Goal: Navigation & Orientation: Find specific page/section

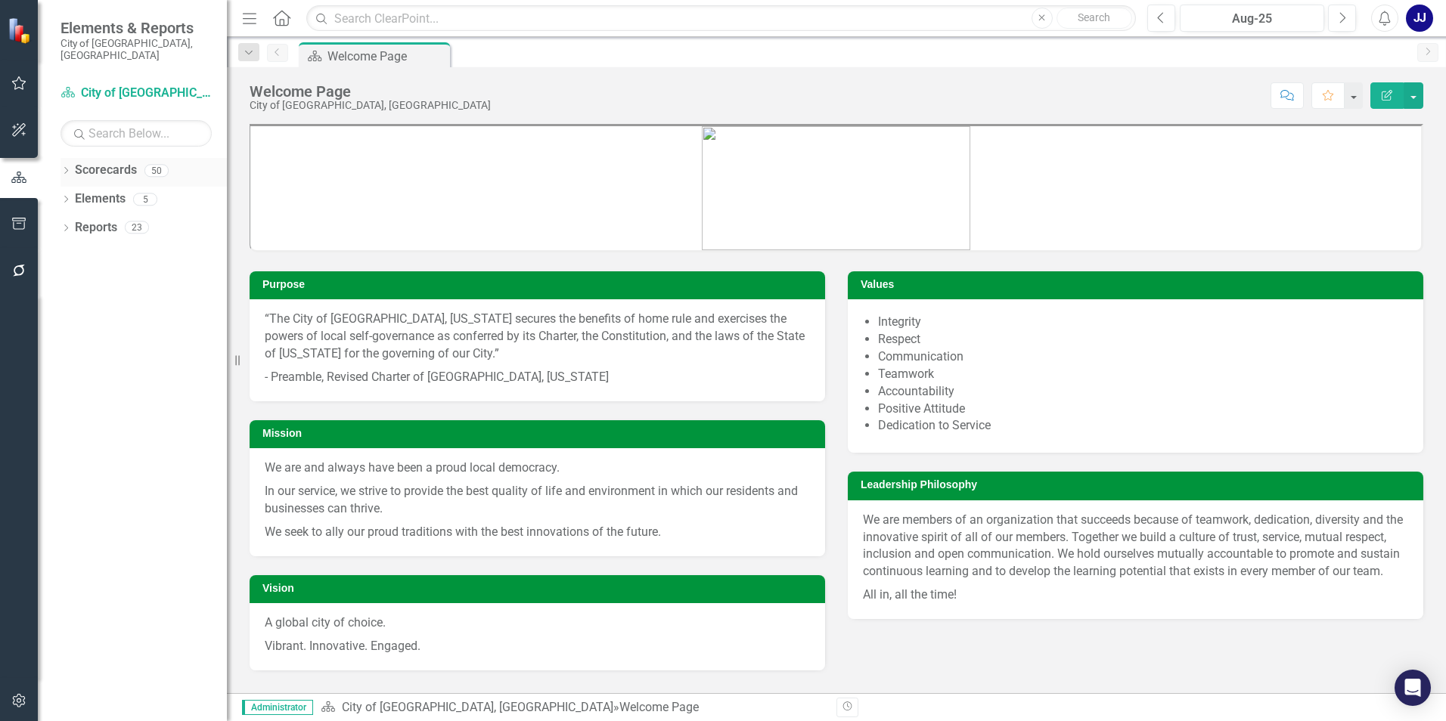
click at [126, 162] on link "Scorecards" at bounding box center [106, 170] width 62 height 17
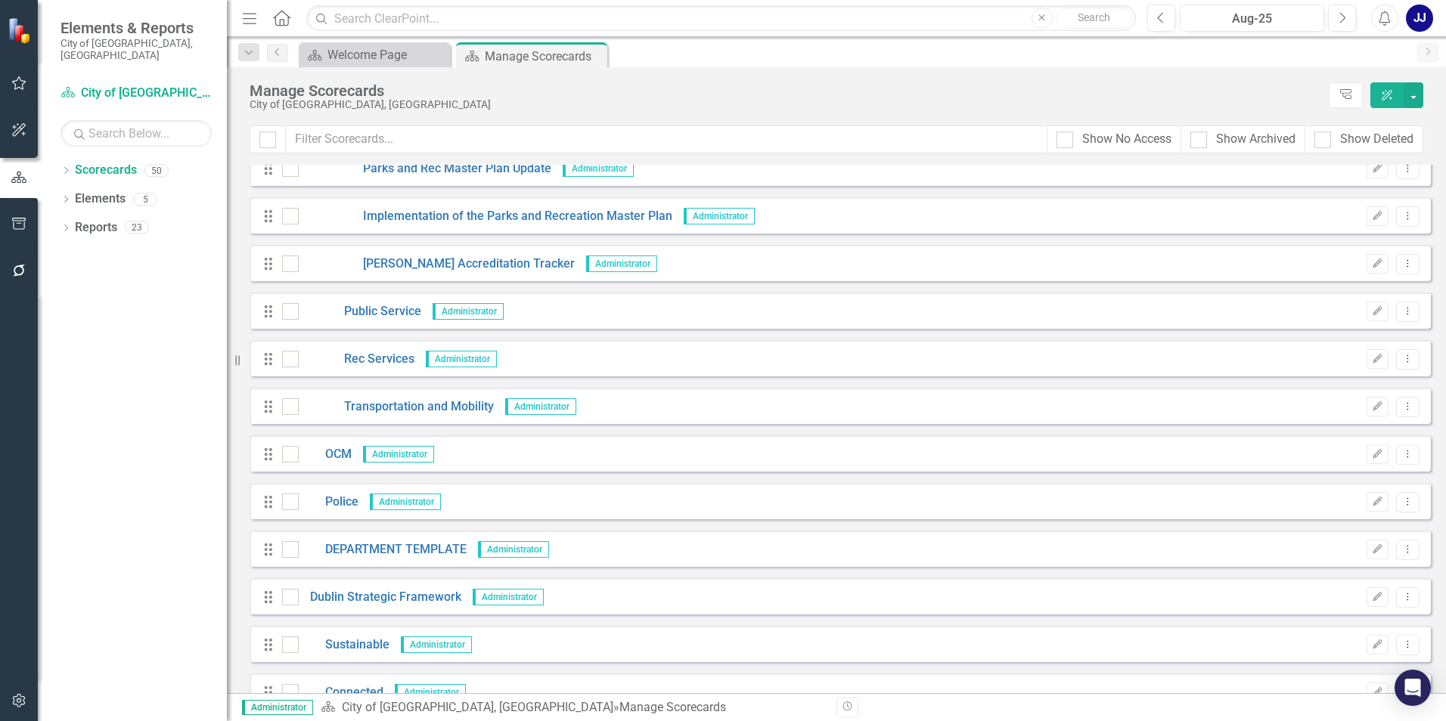
scroll to position [1134, 0]
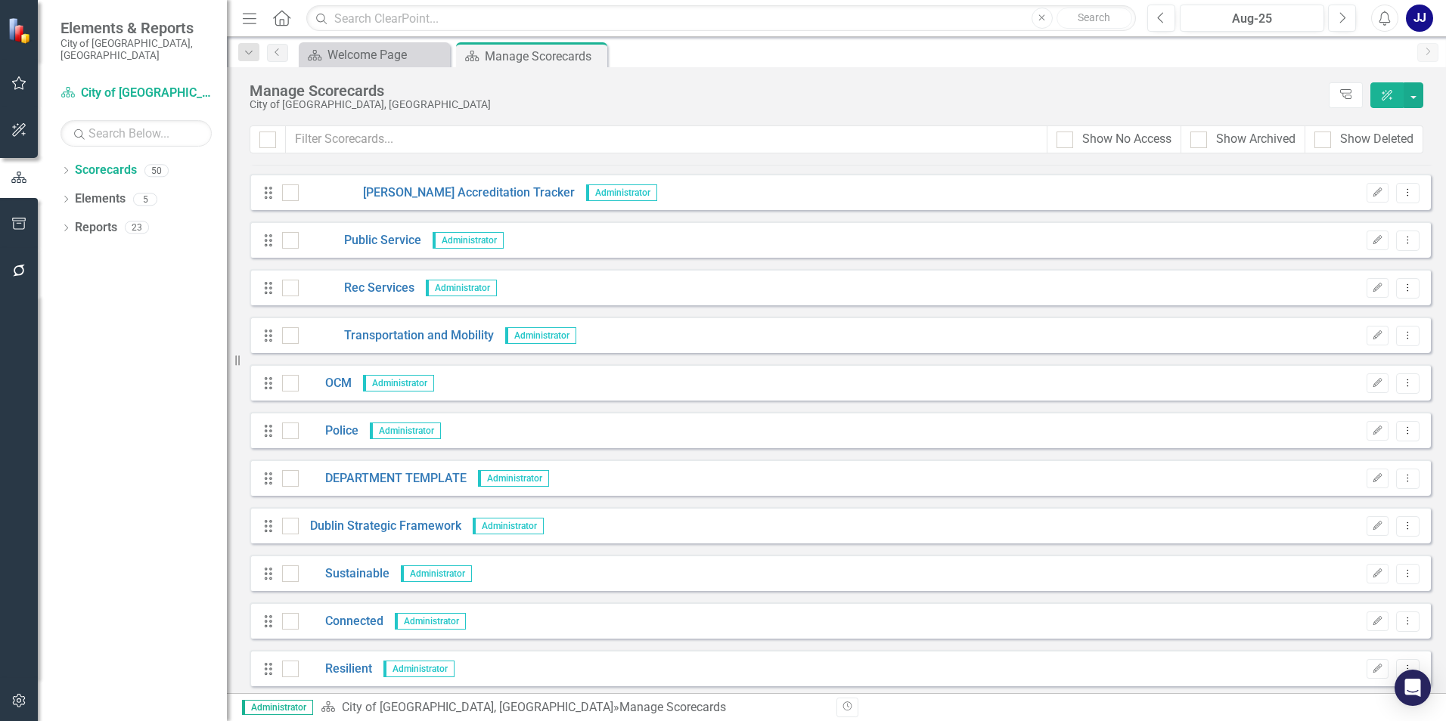
drag, startPoint x: 374, startPoint y: 225, endPoint x: 12, endPoint y: 76, distance: 391.6
click at [12, 76] on button "button" at bounding box center [19, 84] width 34 height 32
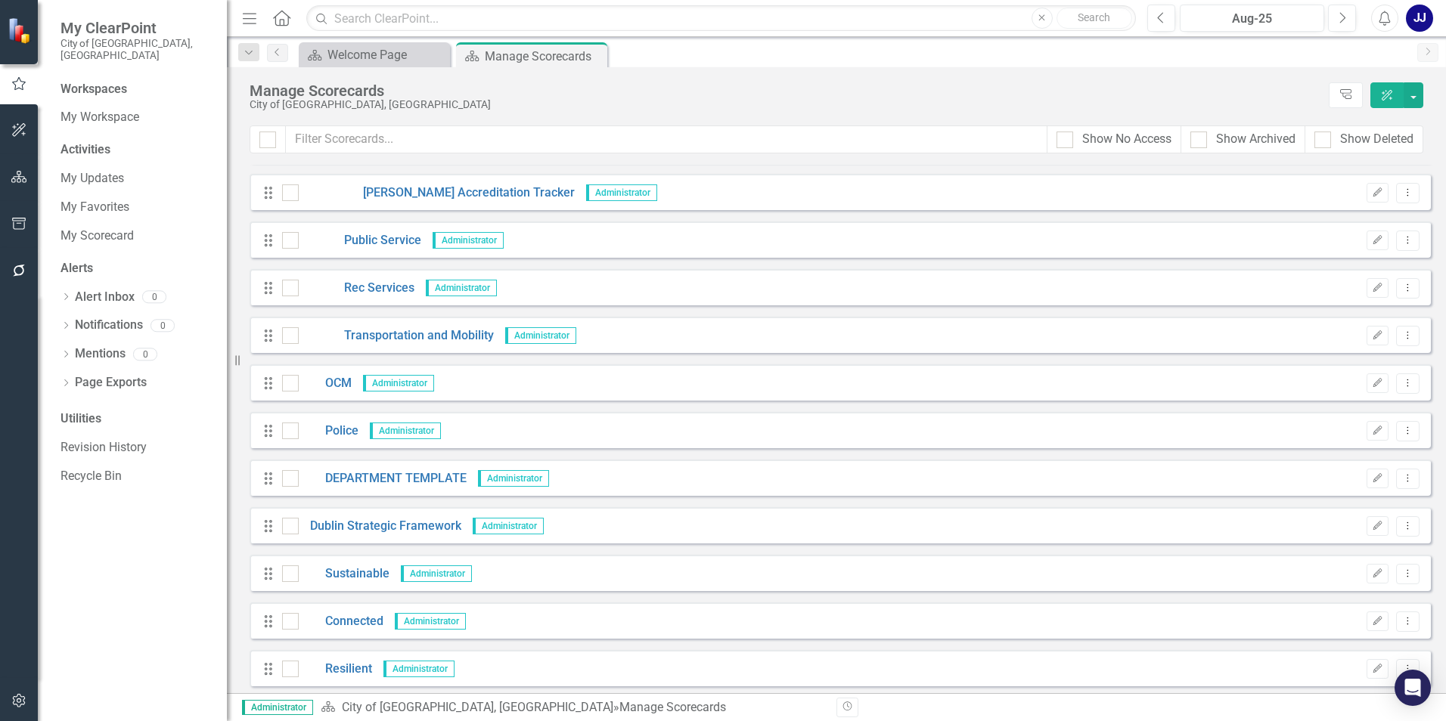
click at [26, 43] on img at bounding box center [21, 30] width 26 height 26
click at [26, 178] on icon "button" at bounding box center [19, 177] width 16 height 12
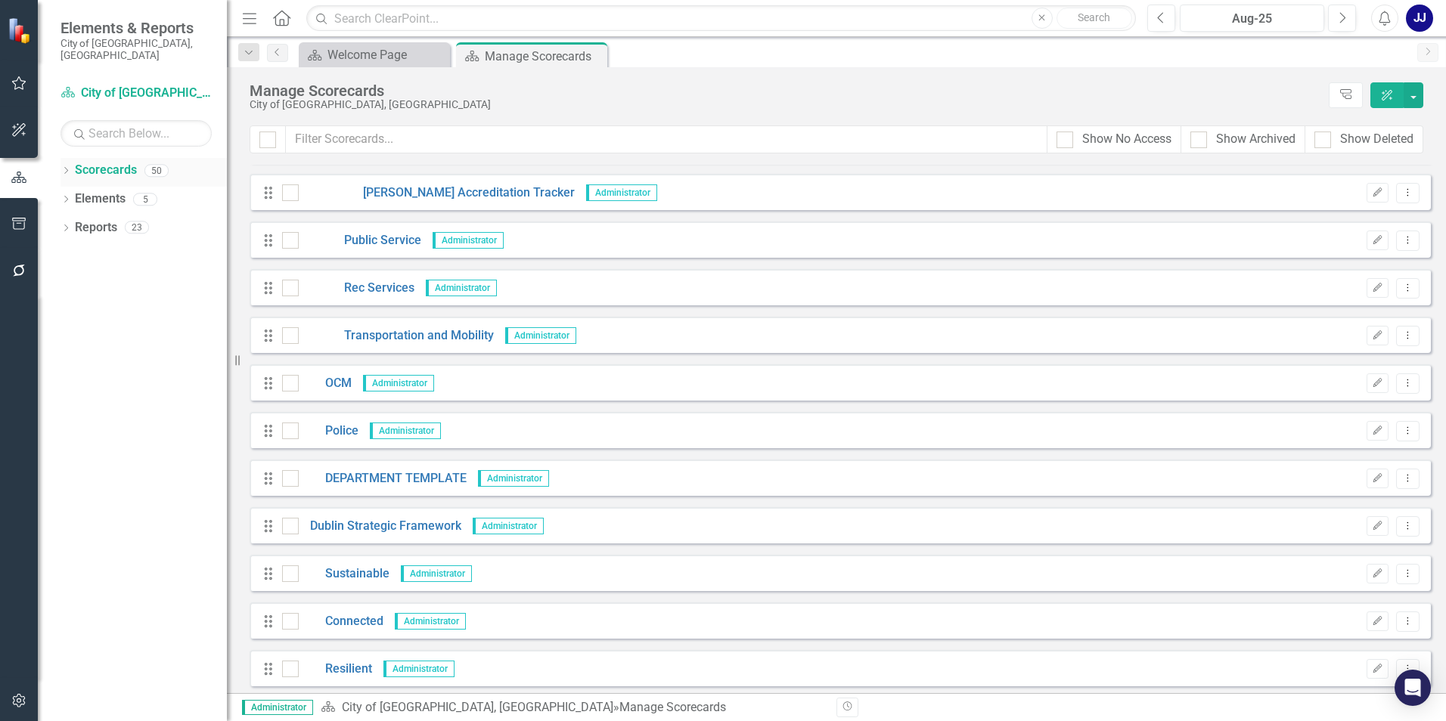
click at [128, 165] on link "Scorecards" at bounding box center [106, 170] width 62 height 17
click at [113, 195] on link "Elements" at bounding box center [100, 199] width 51 height 17
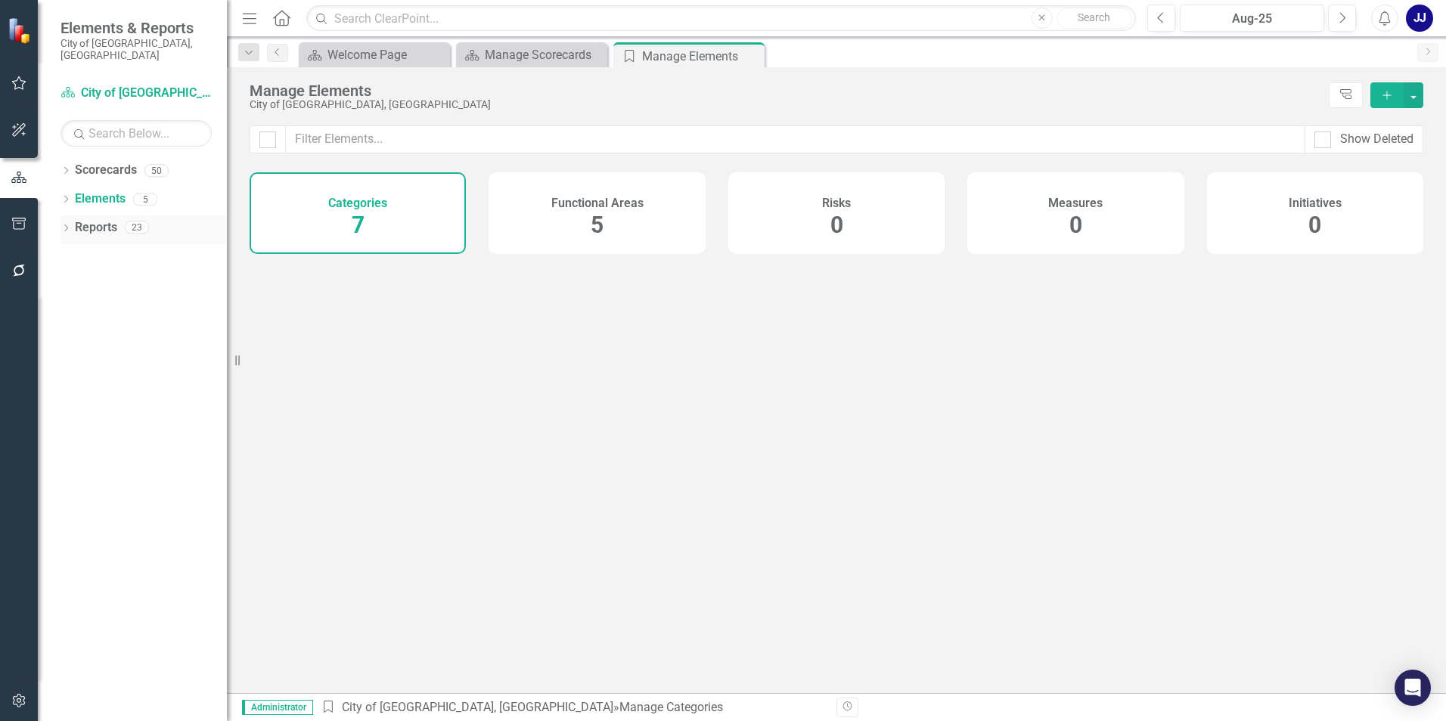
click at [109, 222] on link "Reports" at bounding box center [96, 227] width 42 height 17
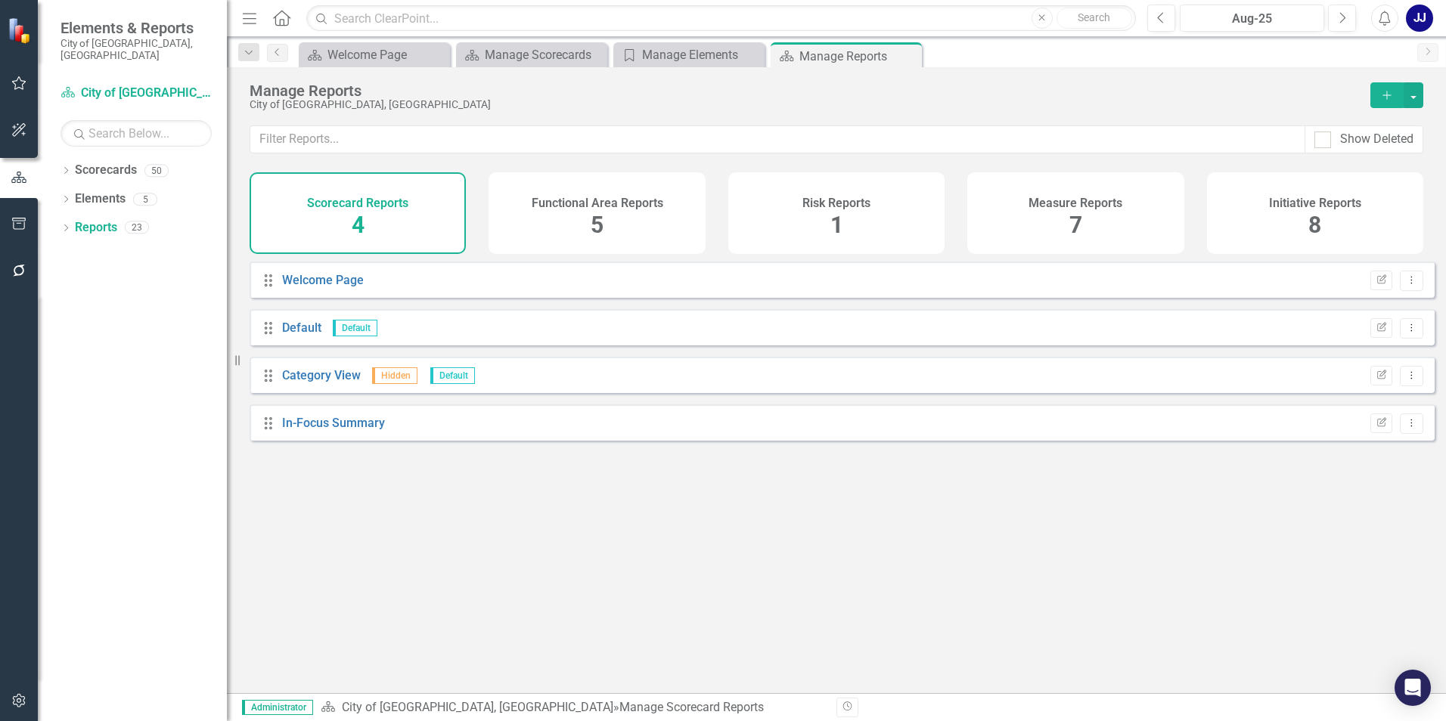
click at [368, 296] on div "Drag Welcome Page Edit Report Dropdown Menu" at bounding box center [842, 280] width 1185 height 36
click at [302, 335] on link "Default" at bounding box center [301, 328] width 39 height 14
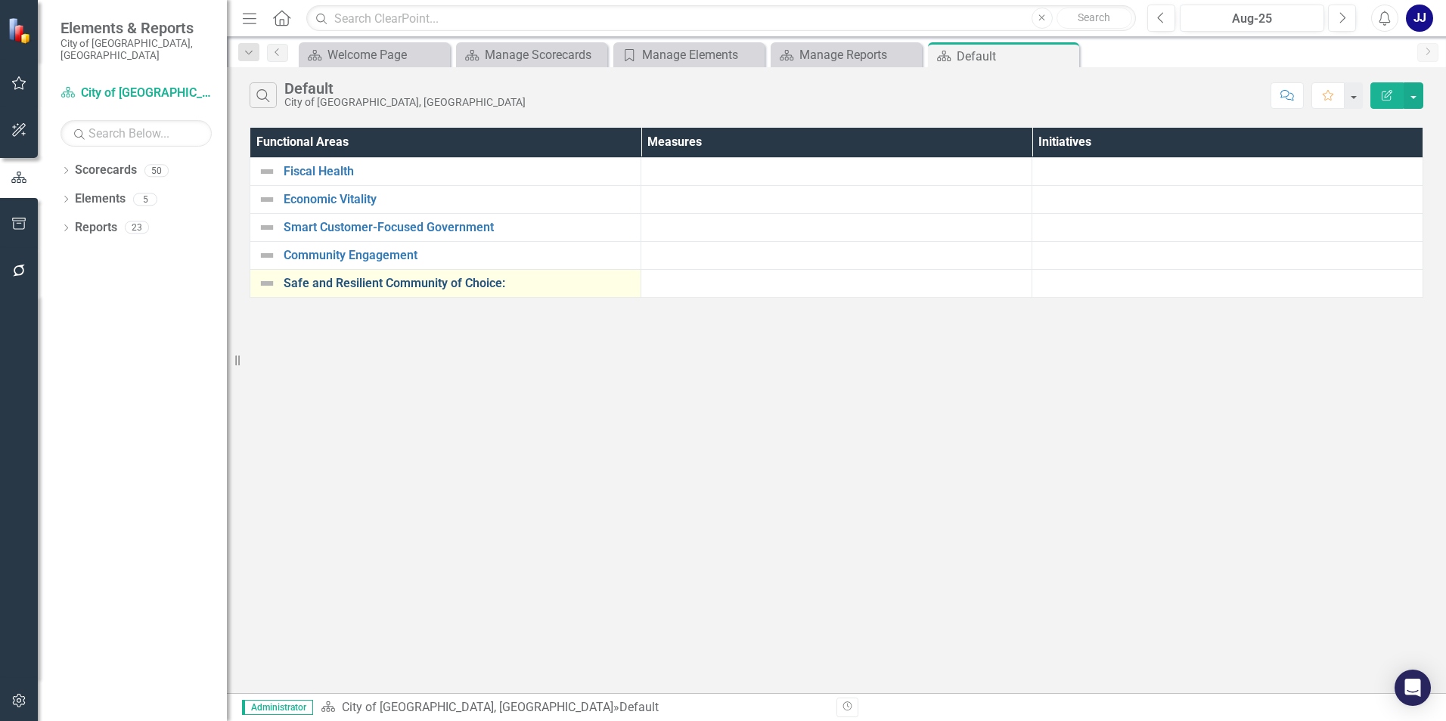
click at [375, 284] on link "Safe and Resilient Community of Choice:" at bounding box center [458, 284] width 349 height 14
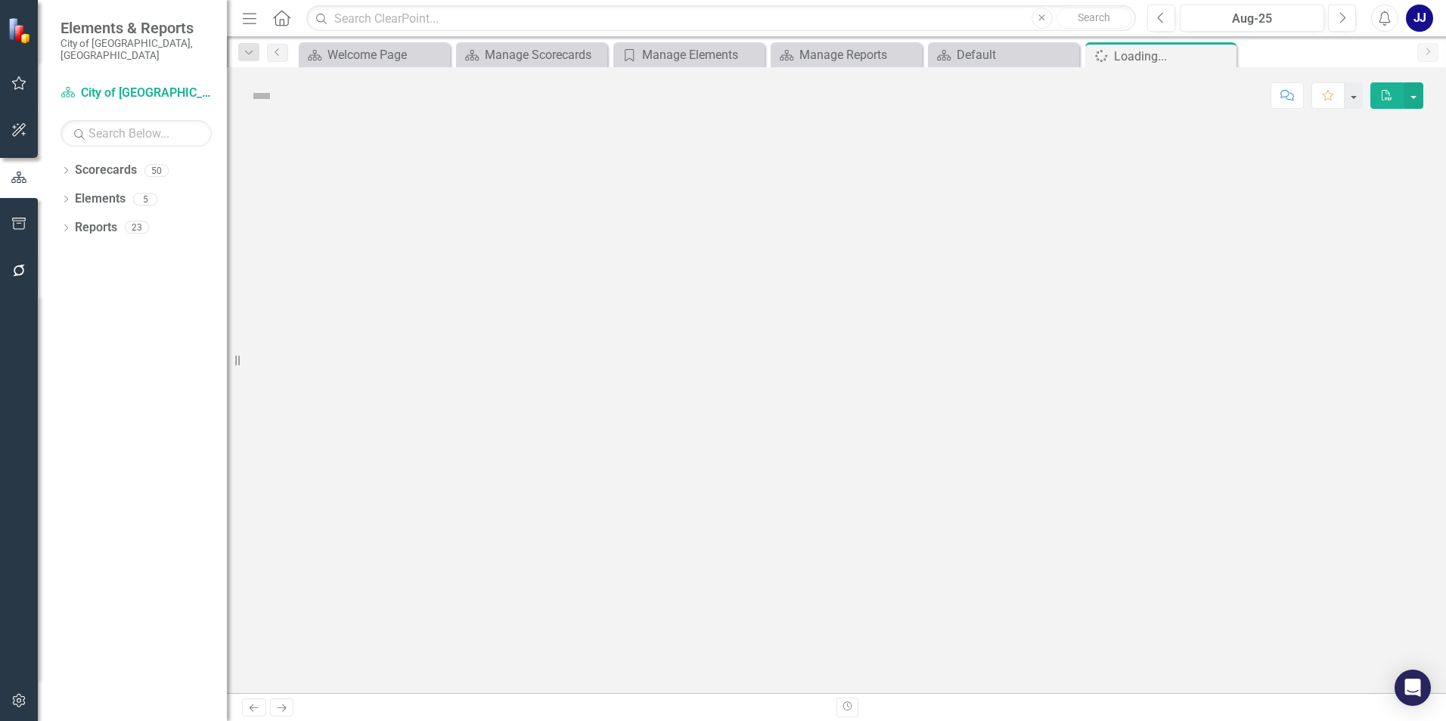
click at [375, 281] on div at bounding box center [836, 408] width 1219 height 569
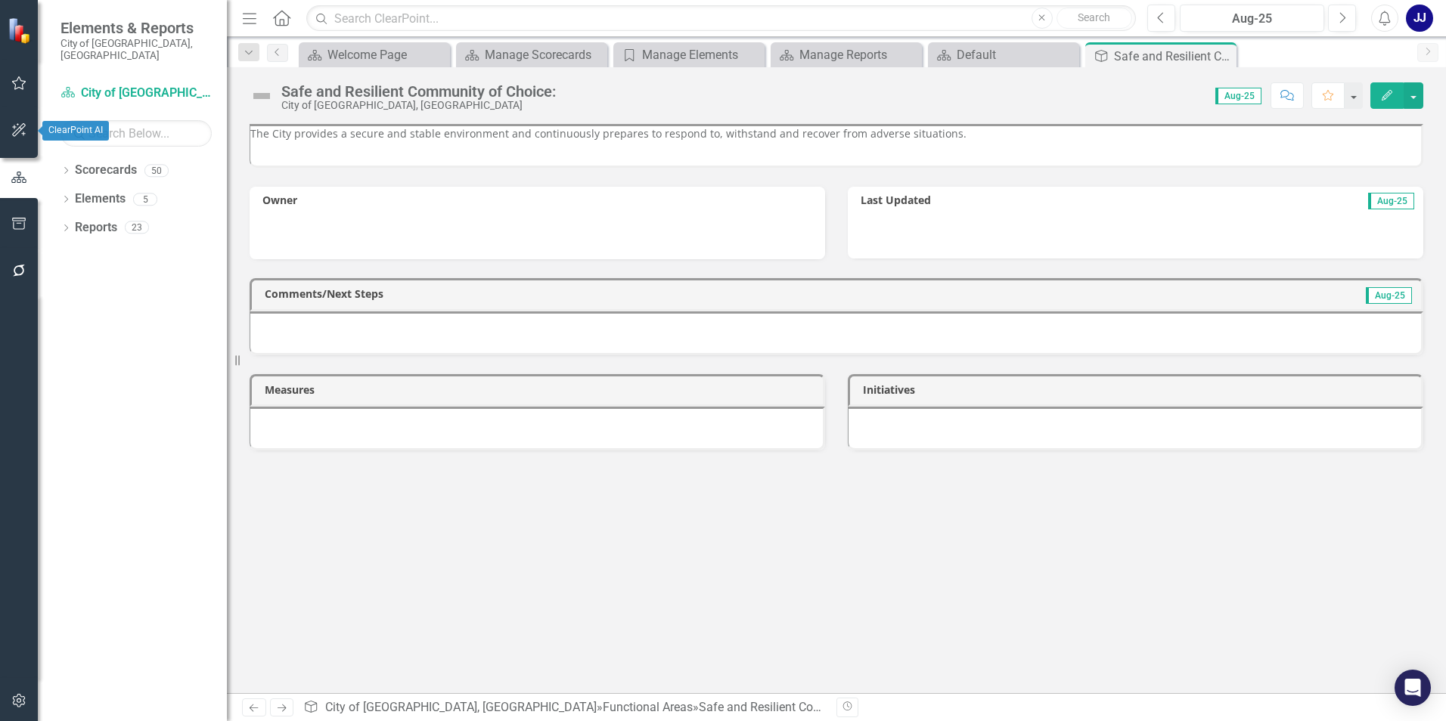
click at [18, 122] on button "button" at bounding box center [19, 131] width 34 height 32
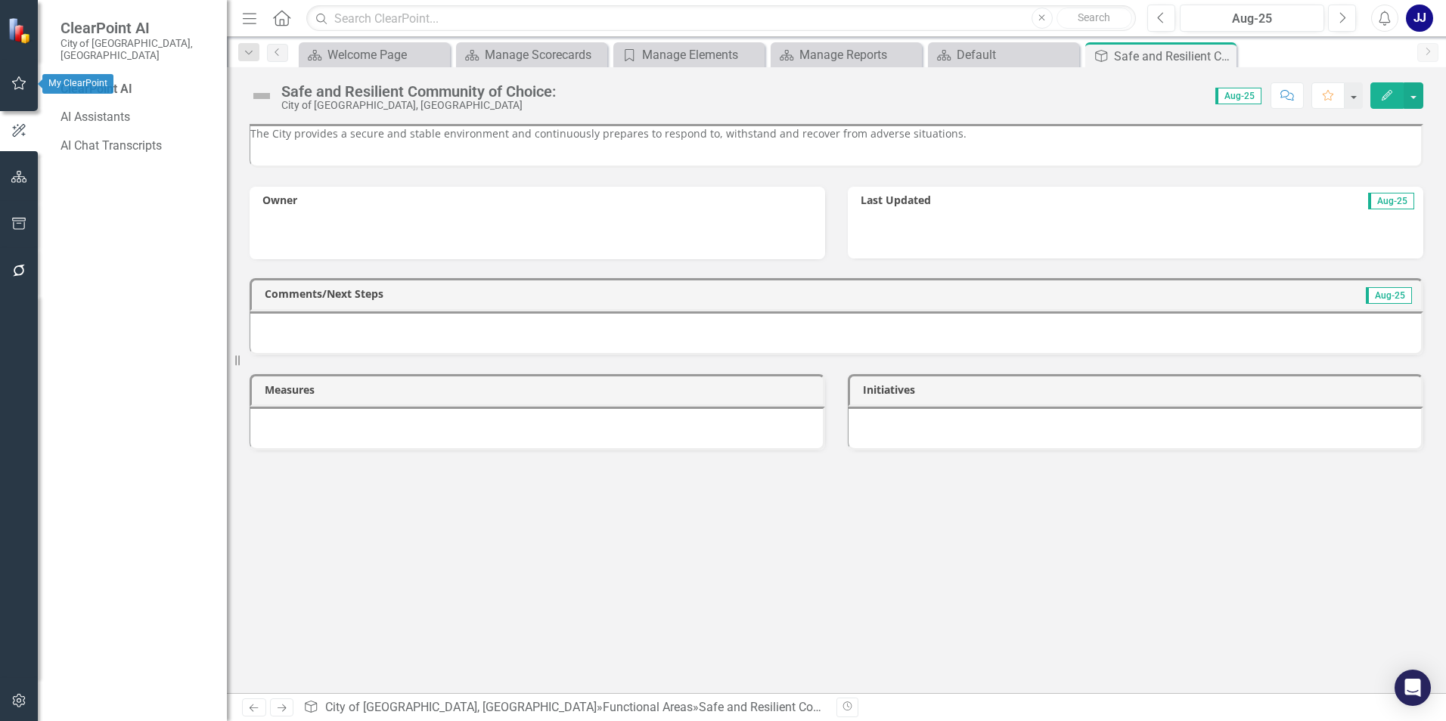
click at [25, 81] on icon "button" at bounding box center [19, 83] width 16 height 12
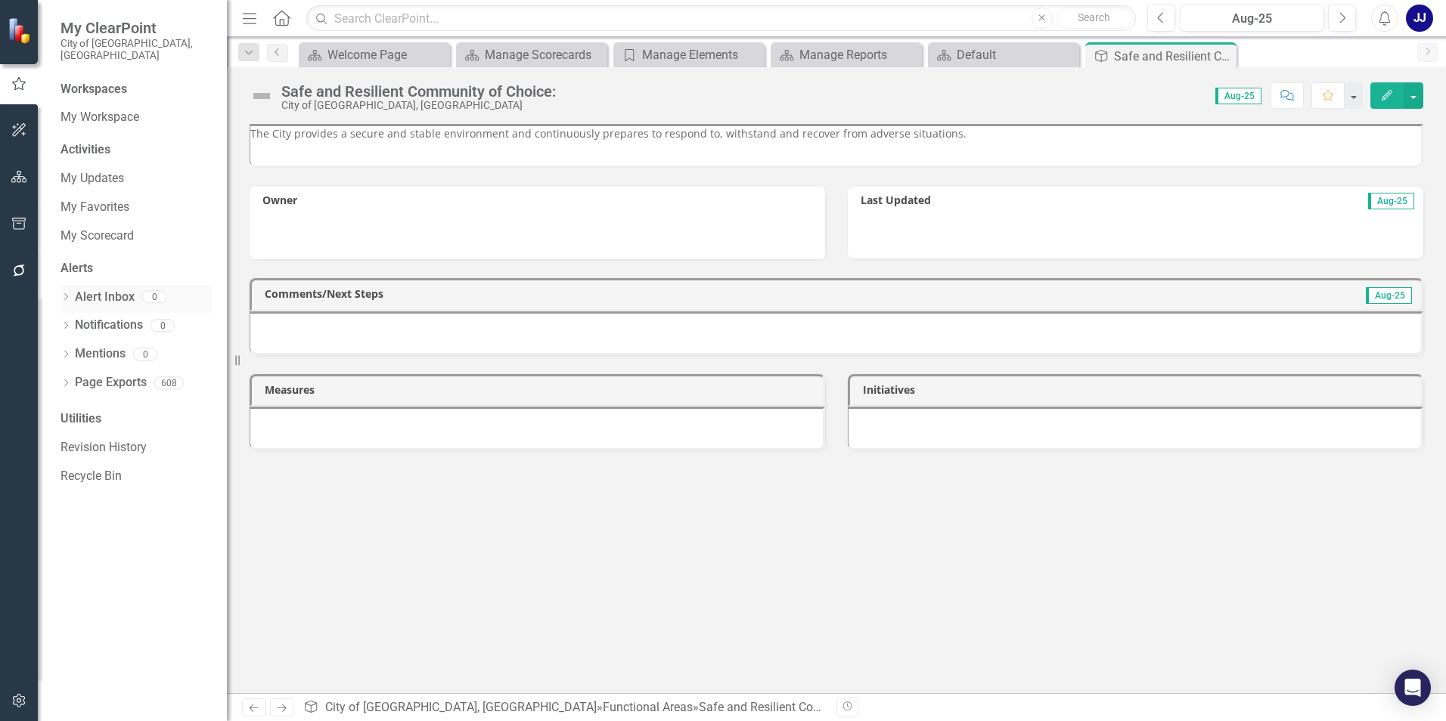
click at [121, 289] on link "Alert Inbox" at bounding box center [105, 297] width 60 height 17
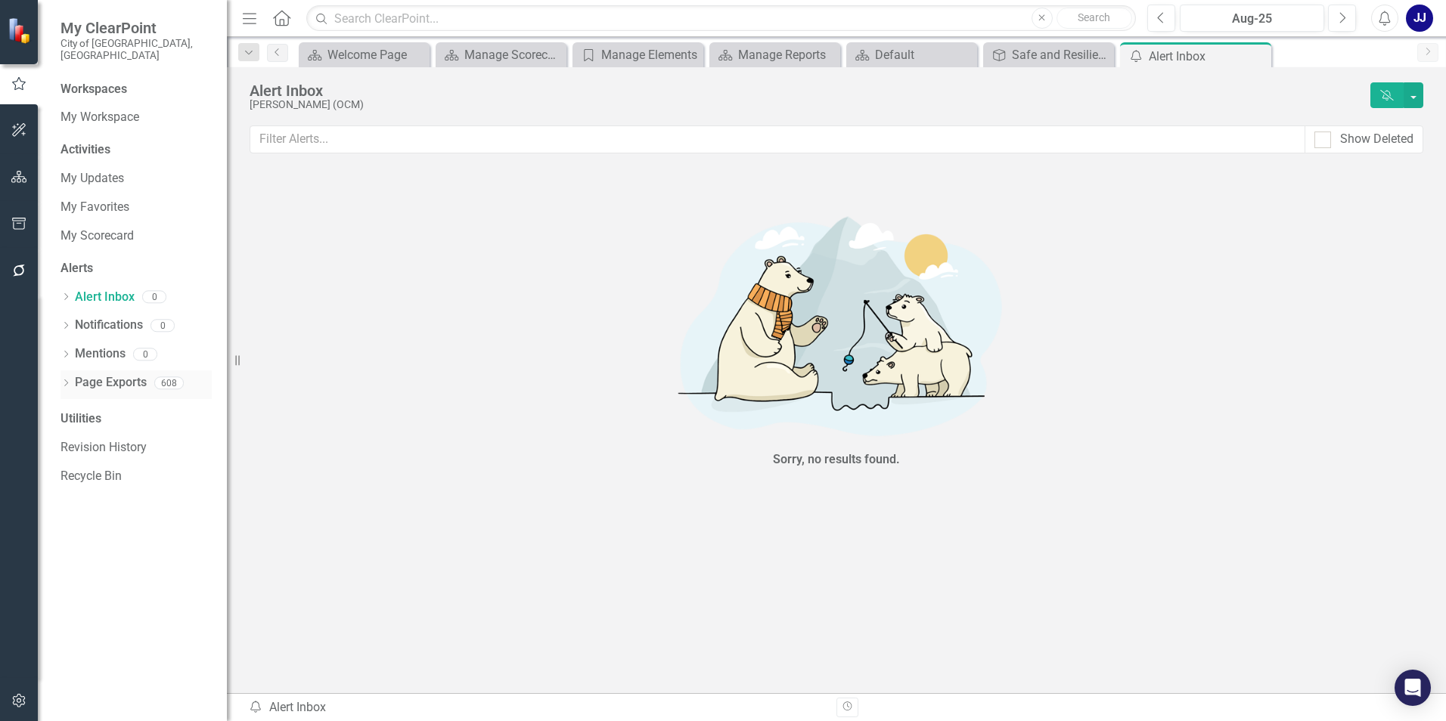
click at [104, 374] on link "Page Exports" at bounding box center [111, 382] width 72 height 17
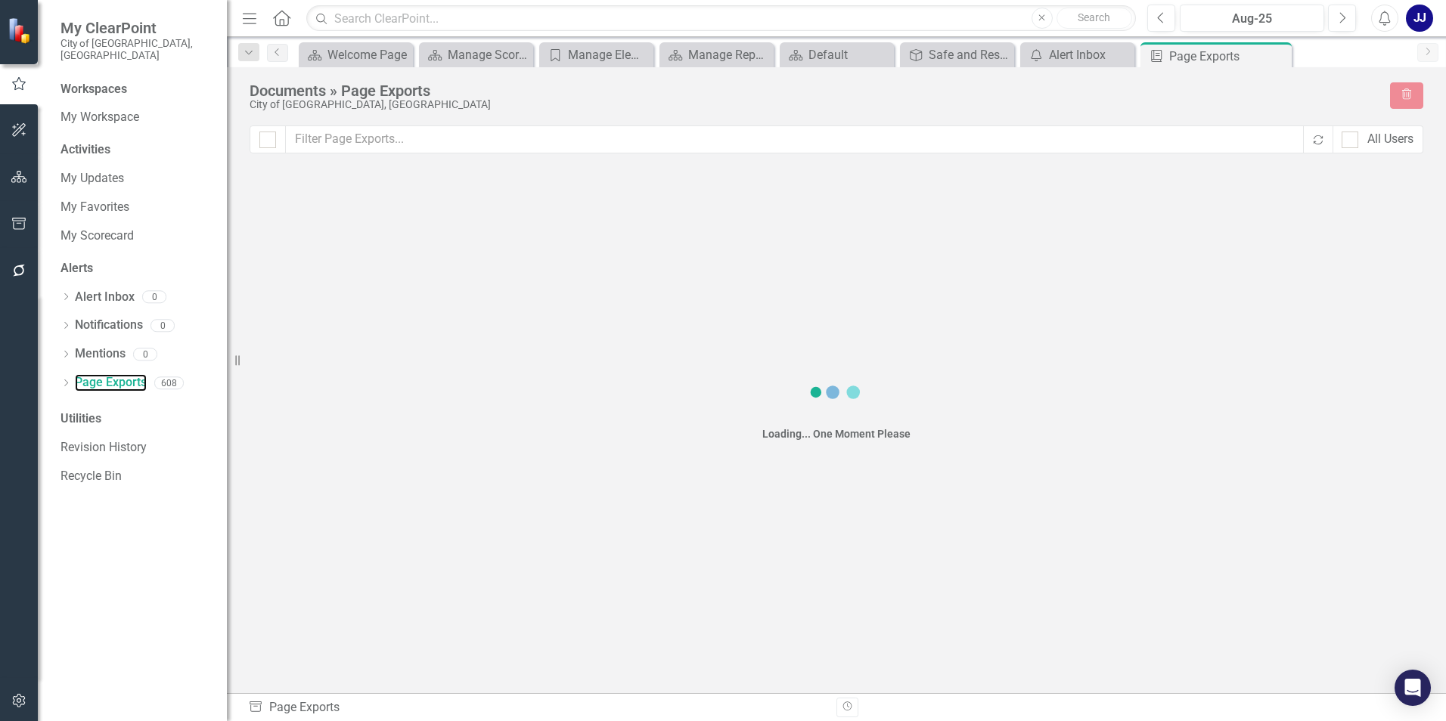
checkbox input "false"
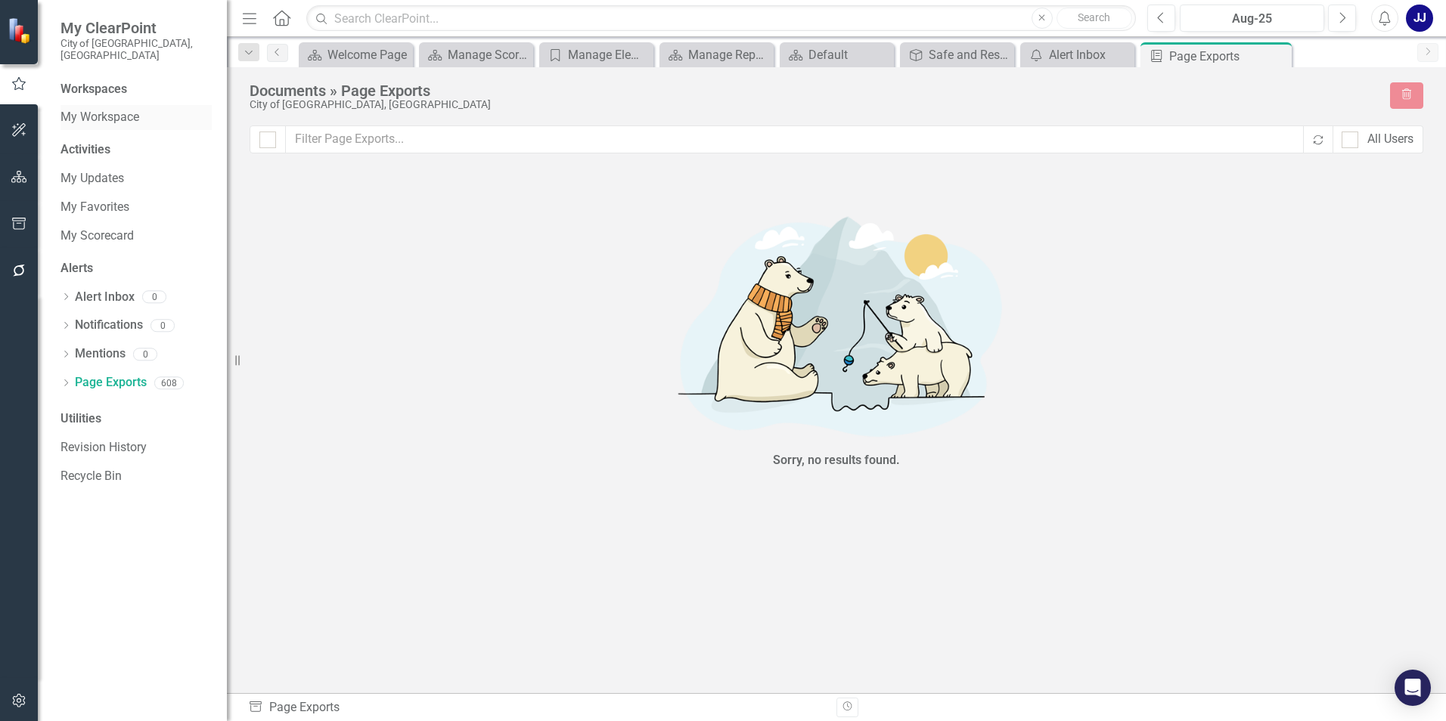
click at [120, 109] on link "My Workspace" at bounding box center [135, 117] width 151 height 17
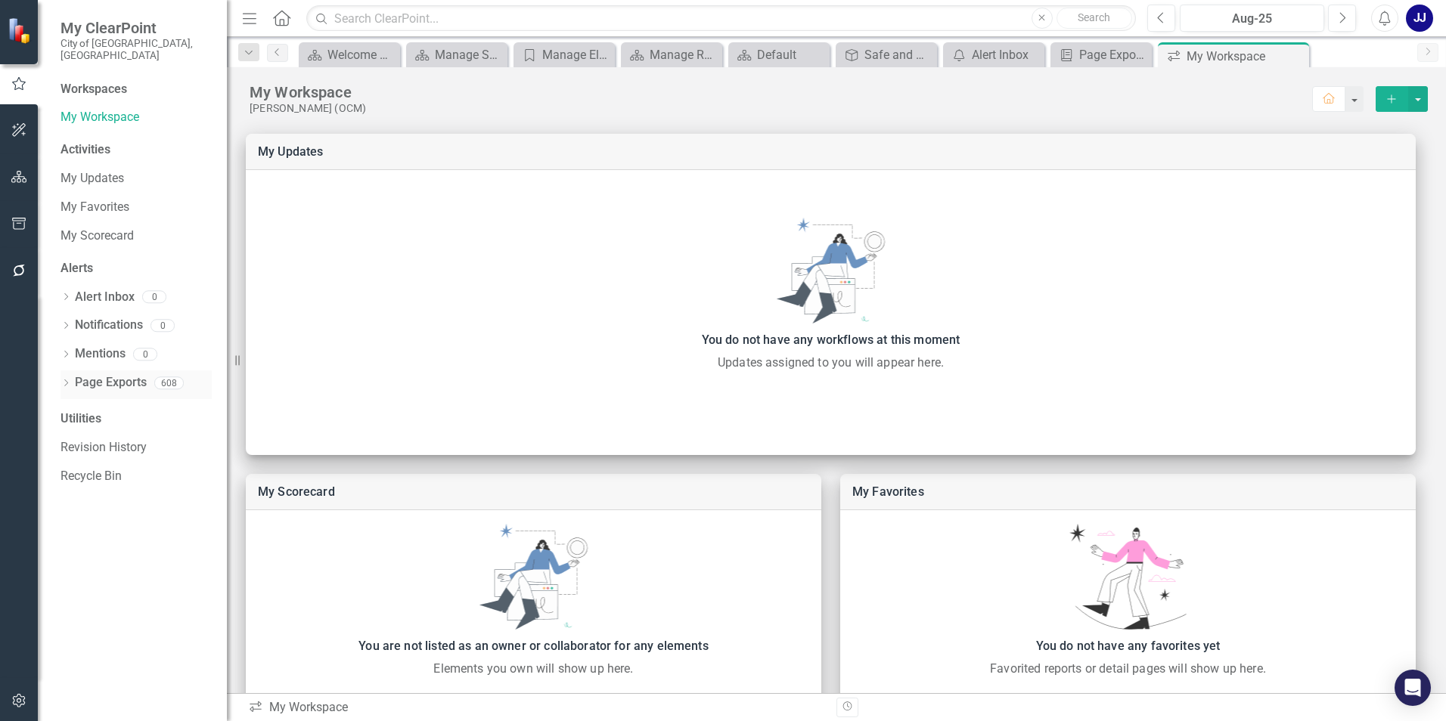
click at [125, 380] on div "Page Exports" at bounding box center [111, 382] width 72 height 25
click at [1095, 62] on div "Page Exports" at bounding box center [1104, 54] width 50 height 19
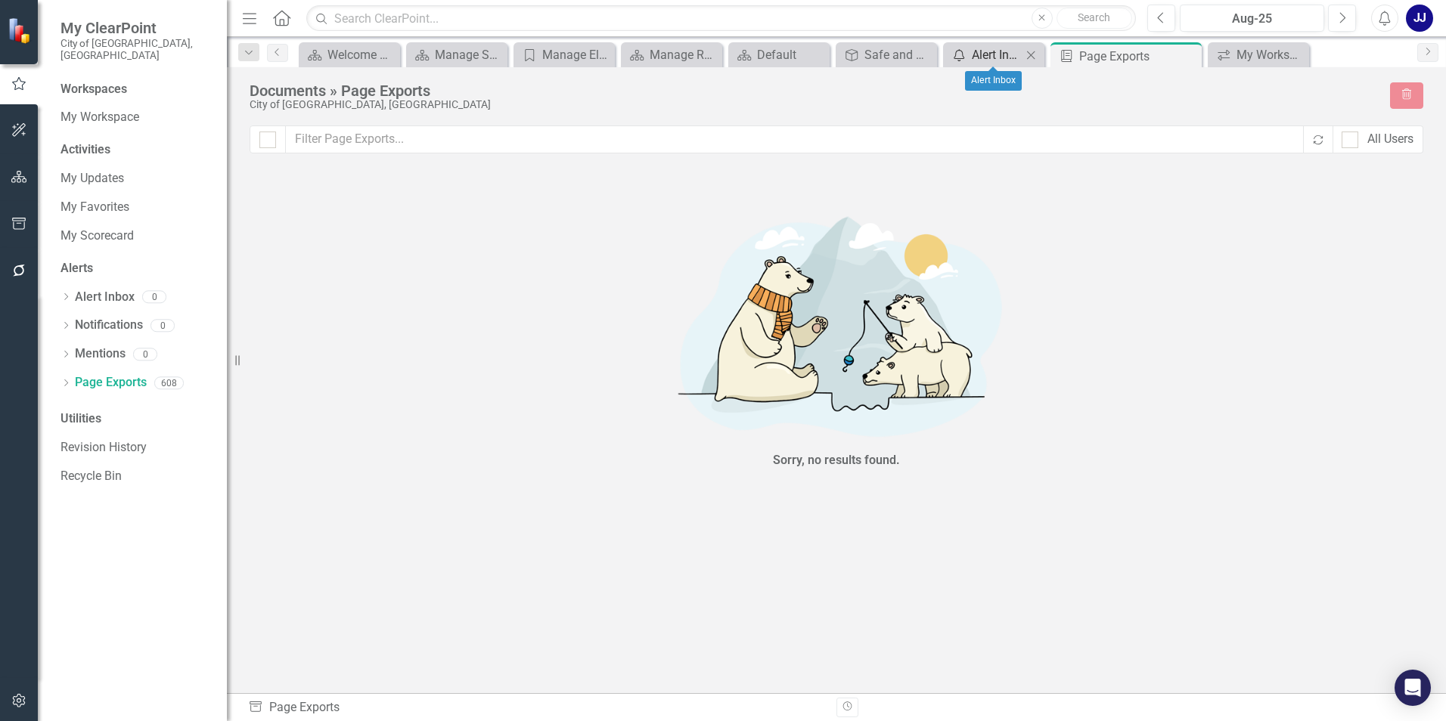
click at [988, 53] on div "Alert Inbox" at bounding box center [997, 54] width 50 height 19
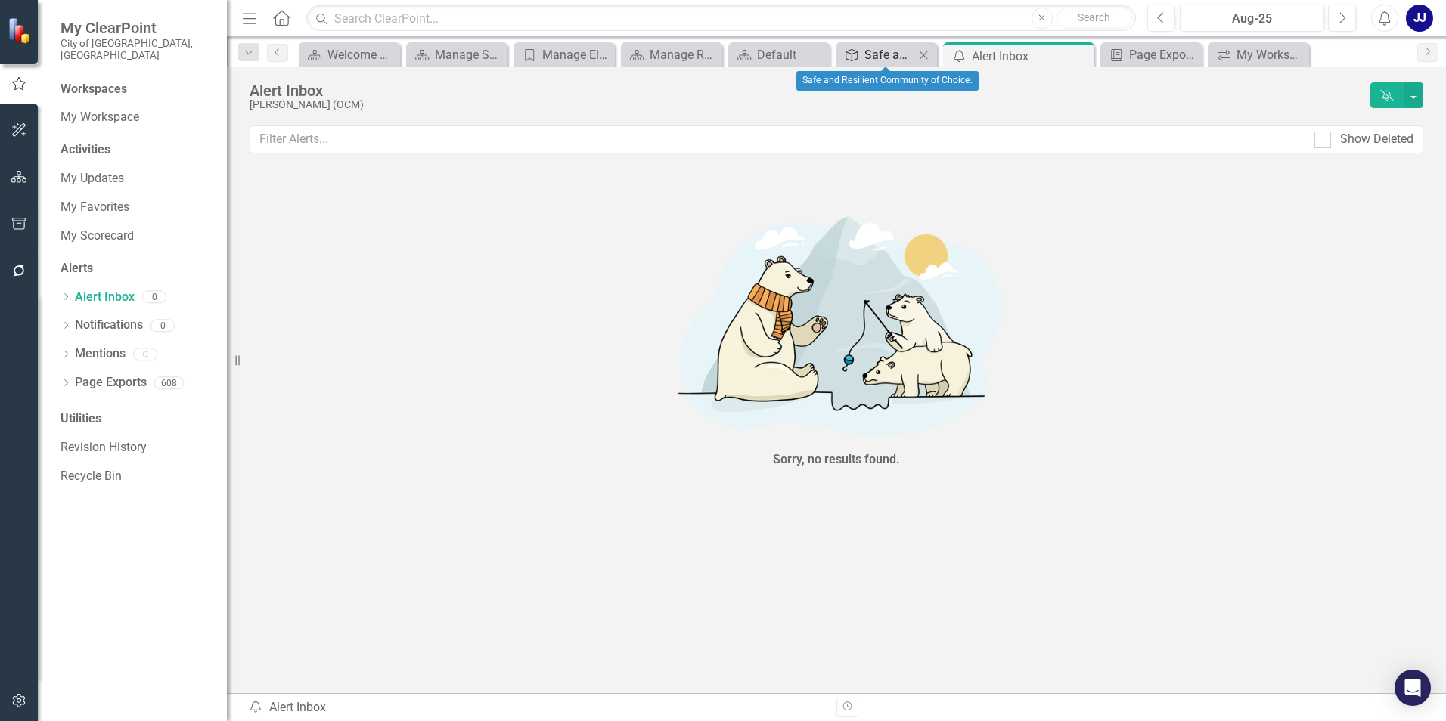
click at [866, 64] on div "Safe and Resilient Community of Choice:" at bounding box center [889, 54] width 50 height 19
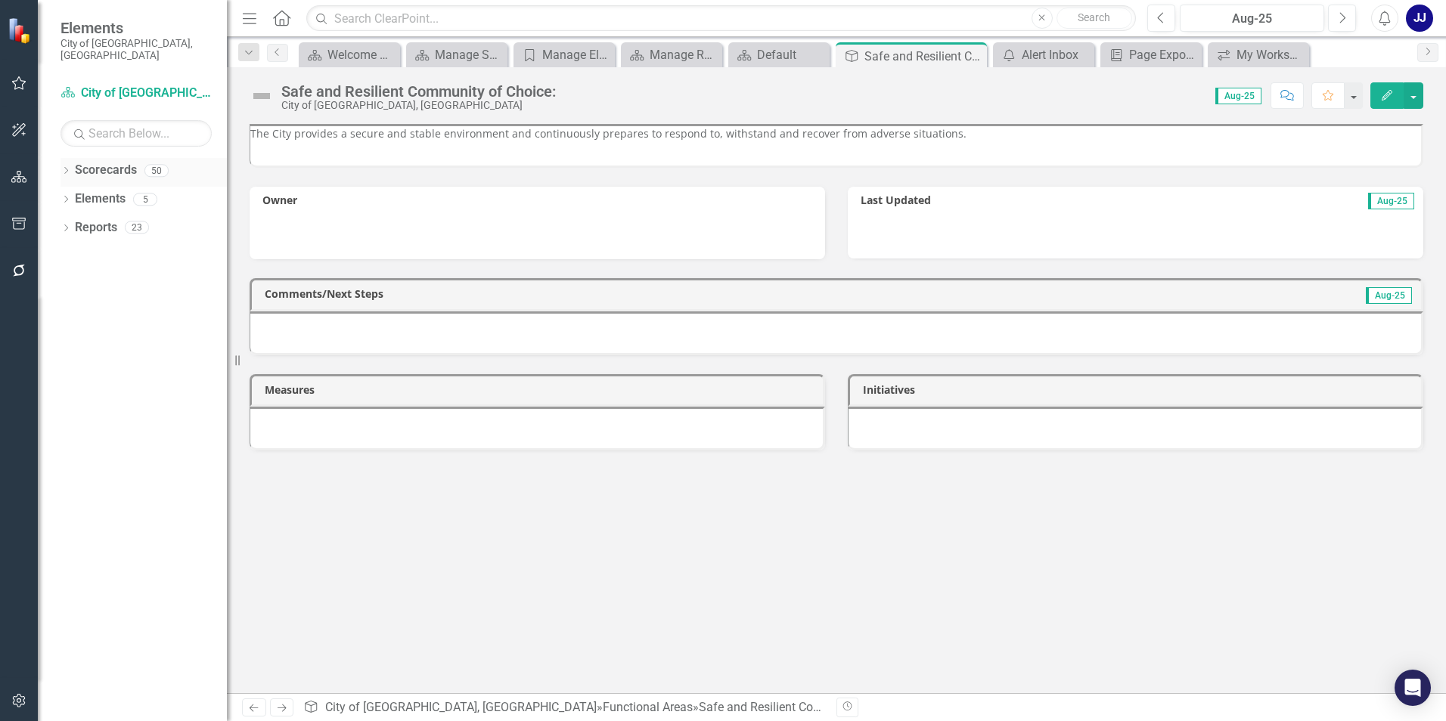
click at [72, 158] on div "Dropdown Scorecards 50" at bounding box center [143, 172] width 166 height 29
click at [103, 162] on link "Scorecards" at bounding box center [106, 170] width 62 height 17
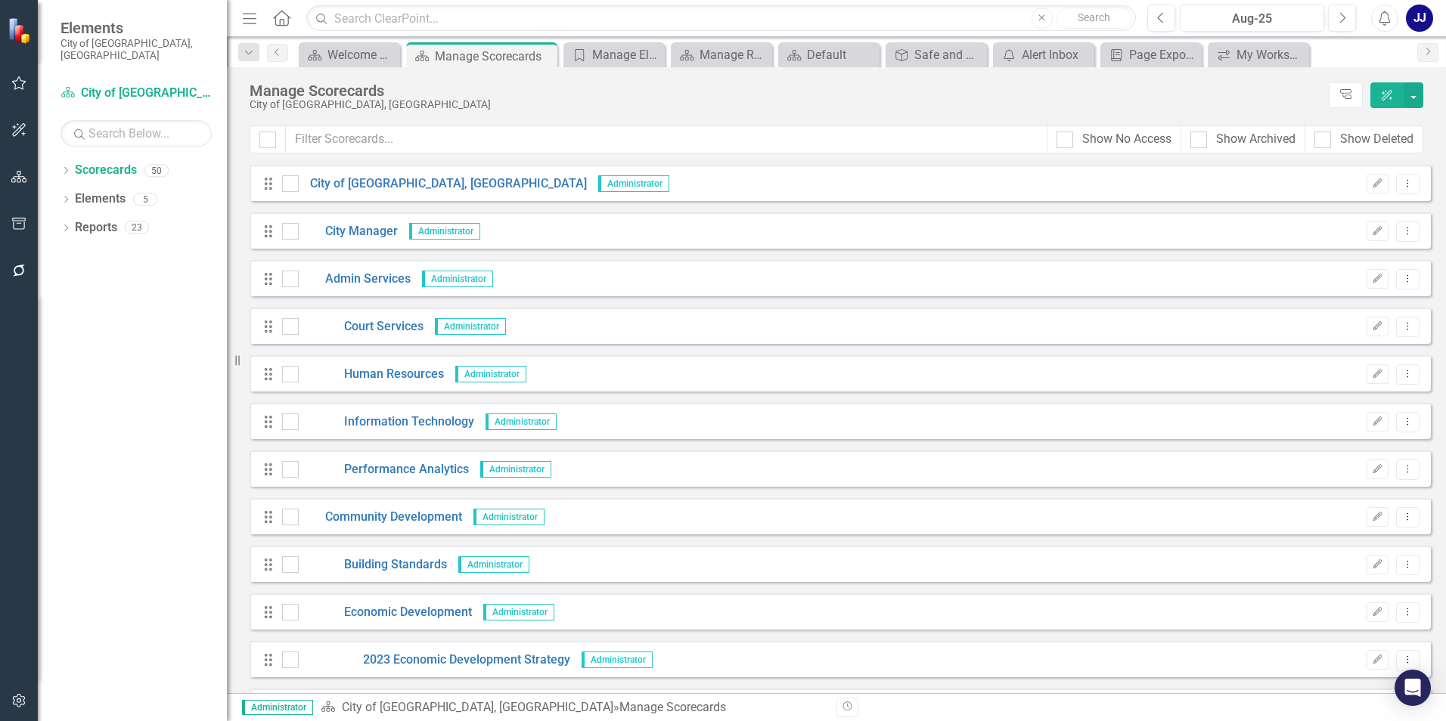
click at [1000, 243] on div "Drag City Manager Administrator Edit Dropdown Menu" at bounding box center [840, 230] width 1181 height 36
click at [376, 226] on link "City Manager" at bounding box center [348, 231] width 99 height 17
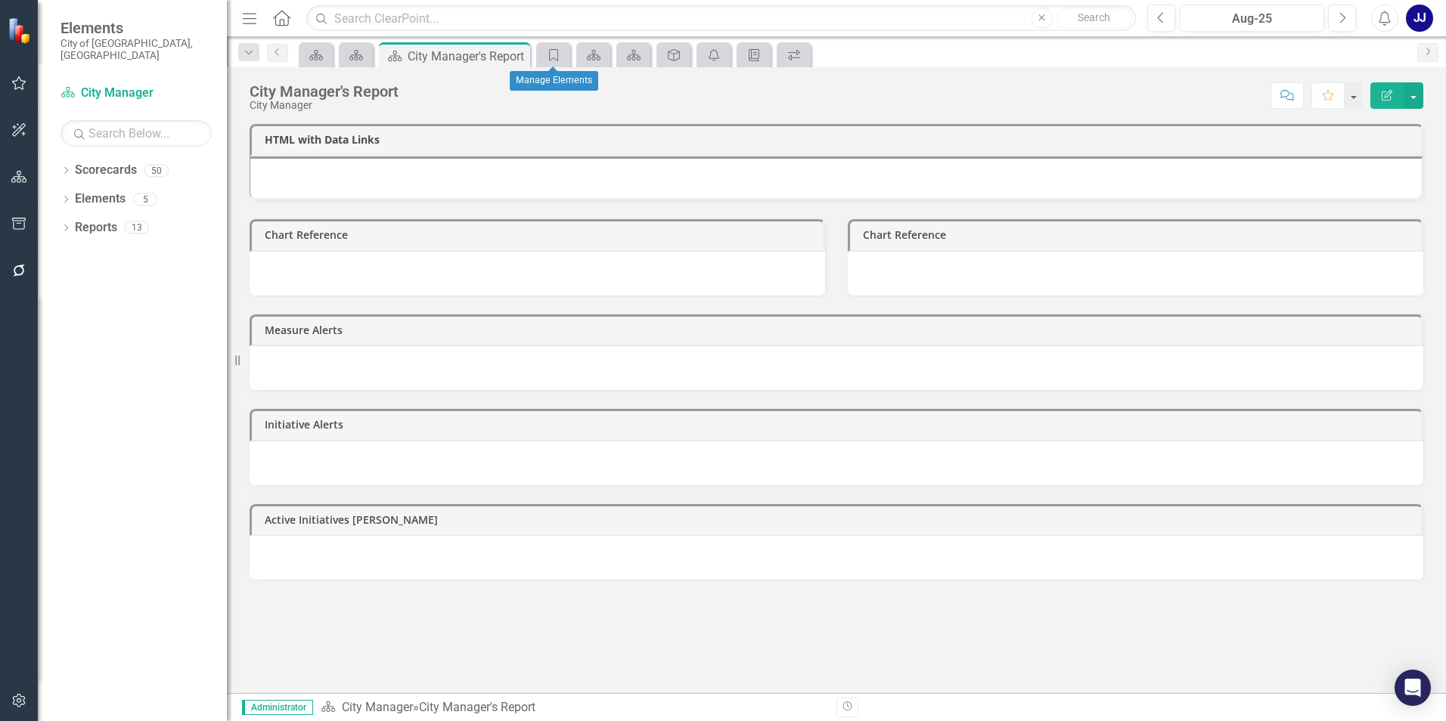
drag, startPoint x: 552, startPoint y: 48, endPoint x: 915, endPoint y: 86, distance: 365.0
click at [940, 88] on div "Score: N/A Aug-25 Completed Comment Favorite Edit Report" at bounding box center [914, 95] width 1017 height 26
click at [597, 53] on icon "Scorecard" at bounding box center [593, 55] width 15 height 12
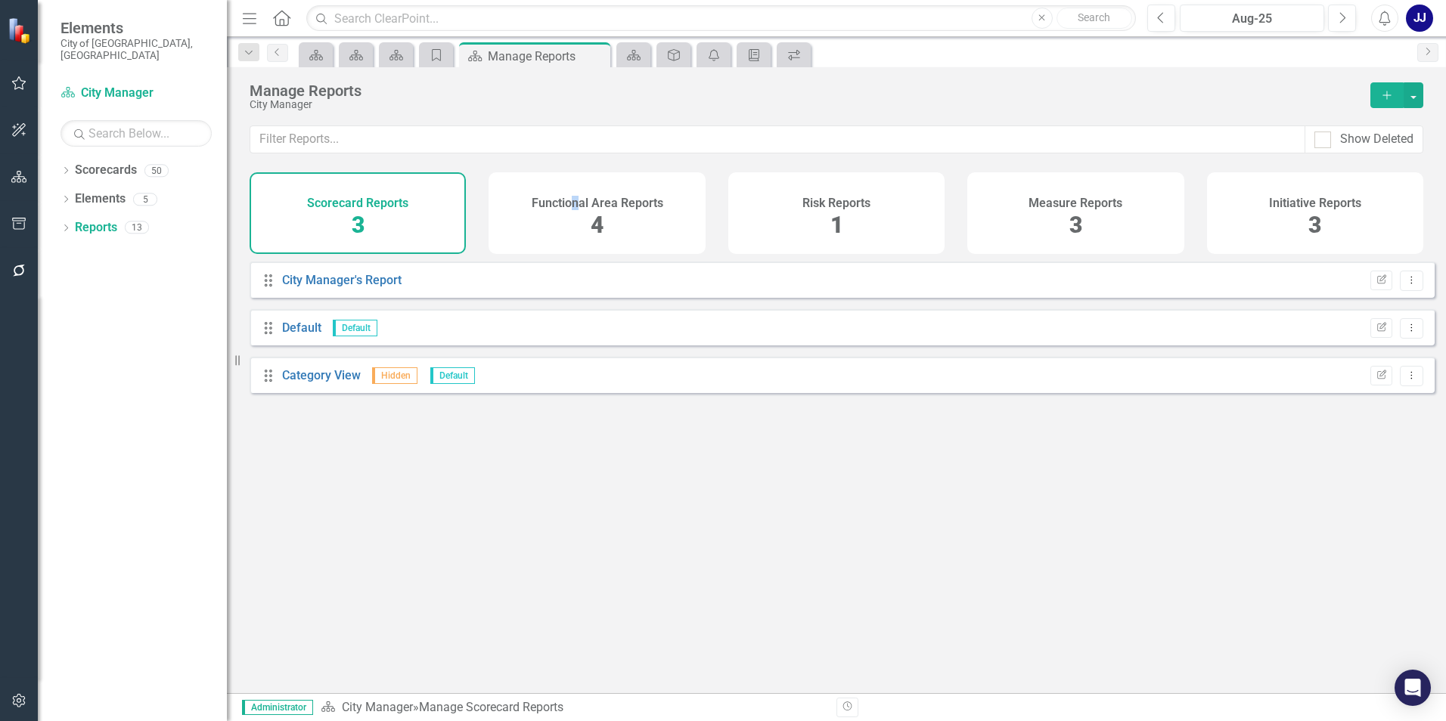
click at [577, 205] on h4 "Functional Area Reports" at bounding box center [598, 204] width 132 height 14
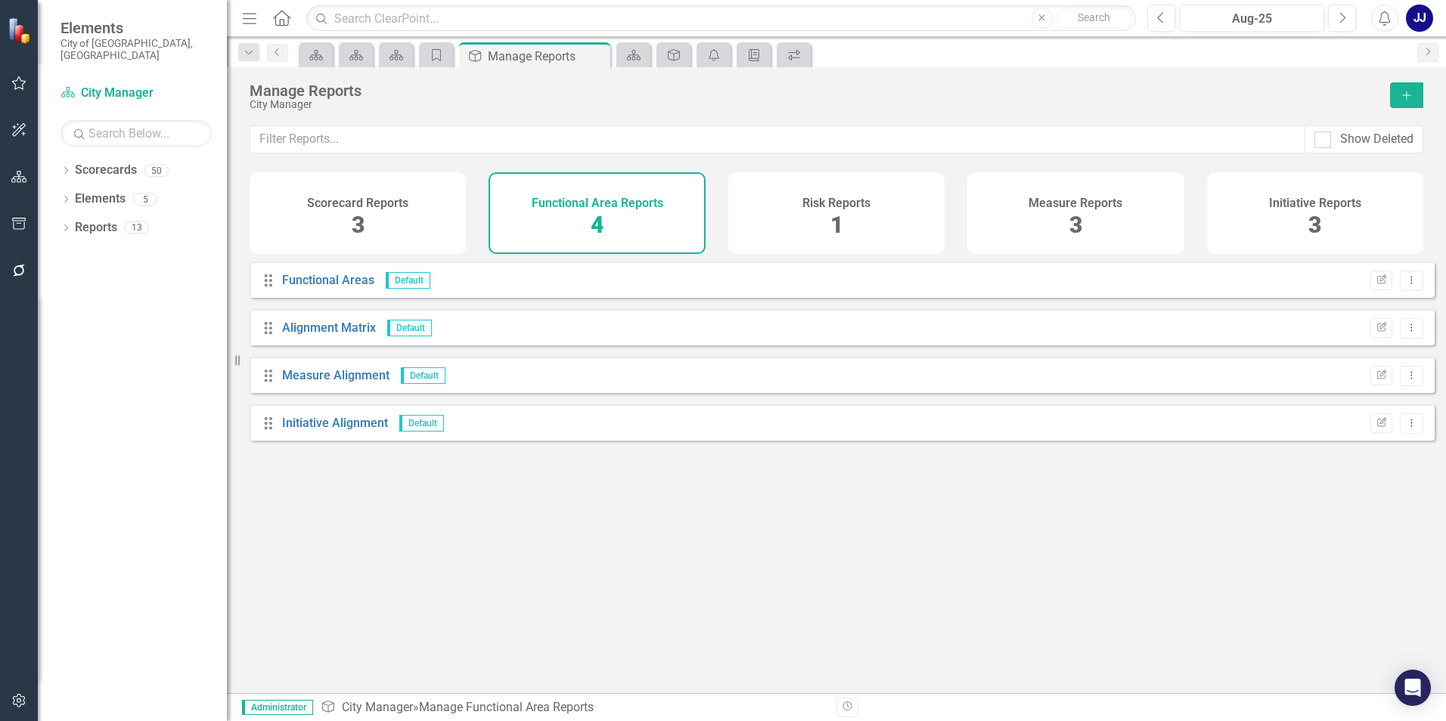
drag, startPoint x: 811, startPoint y: 203, endPoint x: 820, endPoint y: 195, distance: 11.8
click at [811, 207] on h4 "Risk Reports" at bounding box center [836, 204] width 68 height 14
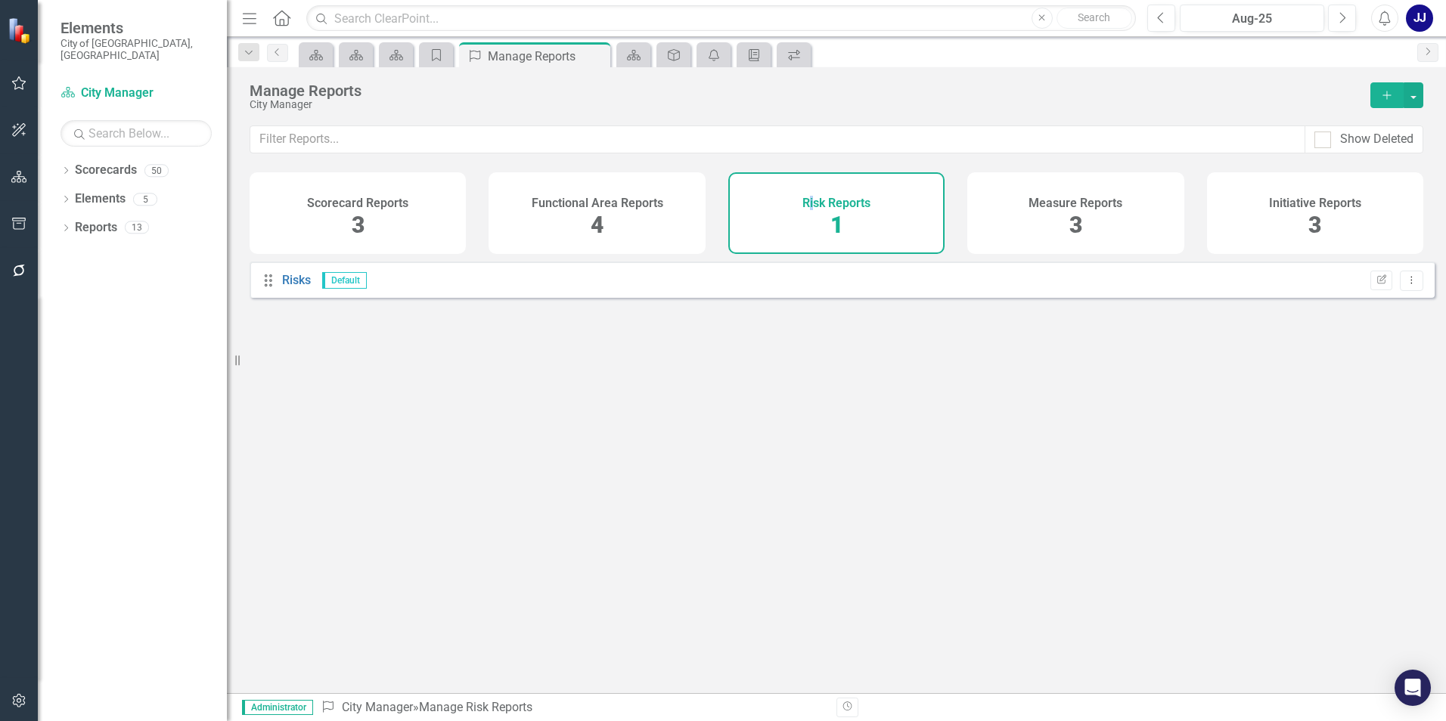
click at [289, 20] on icon "Home" at bounding box center [281, 18] width 20 height 16
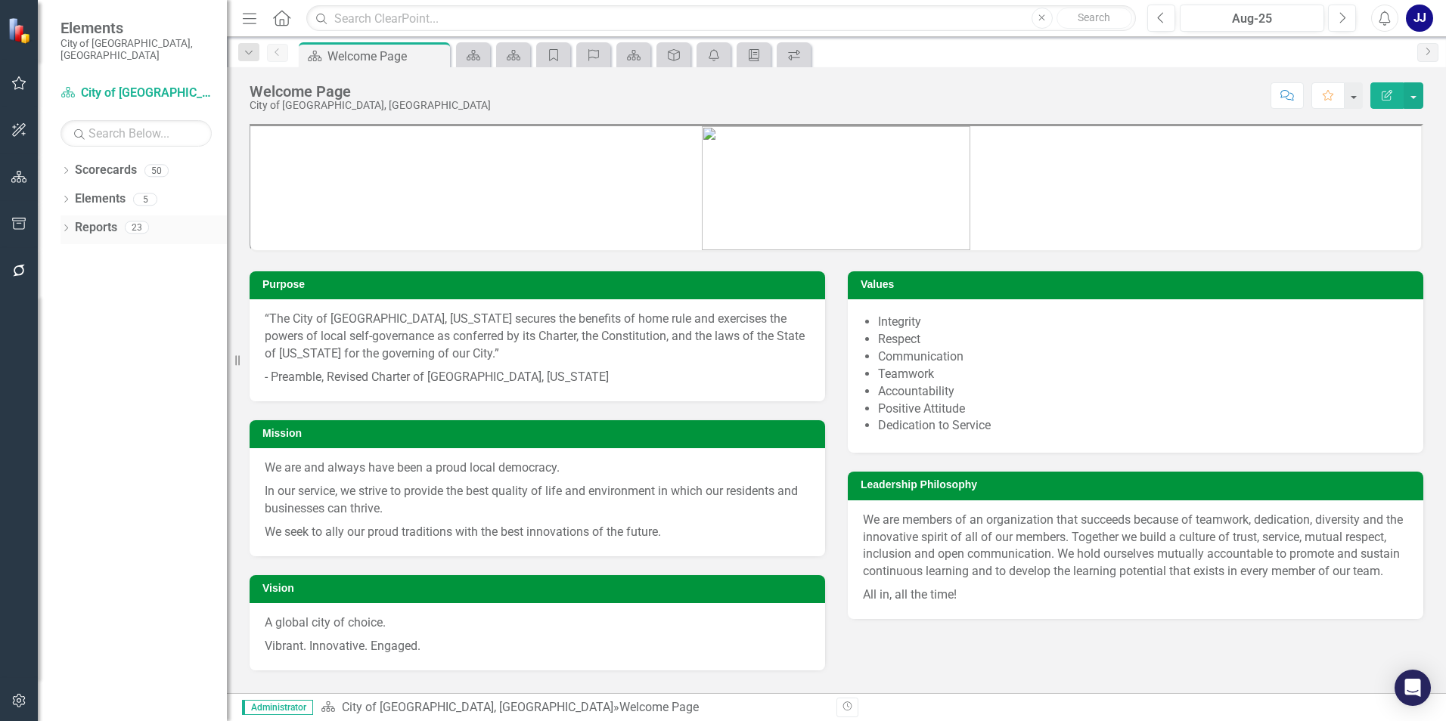
click at [96, 215] on div "Reports" at bounding box center [96, 227] width 42 height 25
click at [134, 222] on div "23" at bounding box center [137, 228] width 24 height 13
click at [77, 219] on link "Reports" at bounding box center [96, 227] width 42 height 17
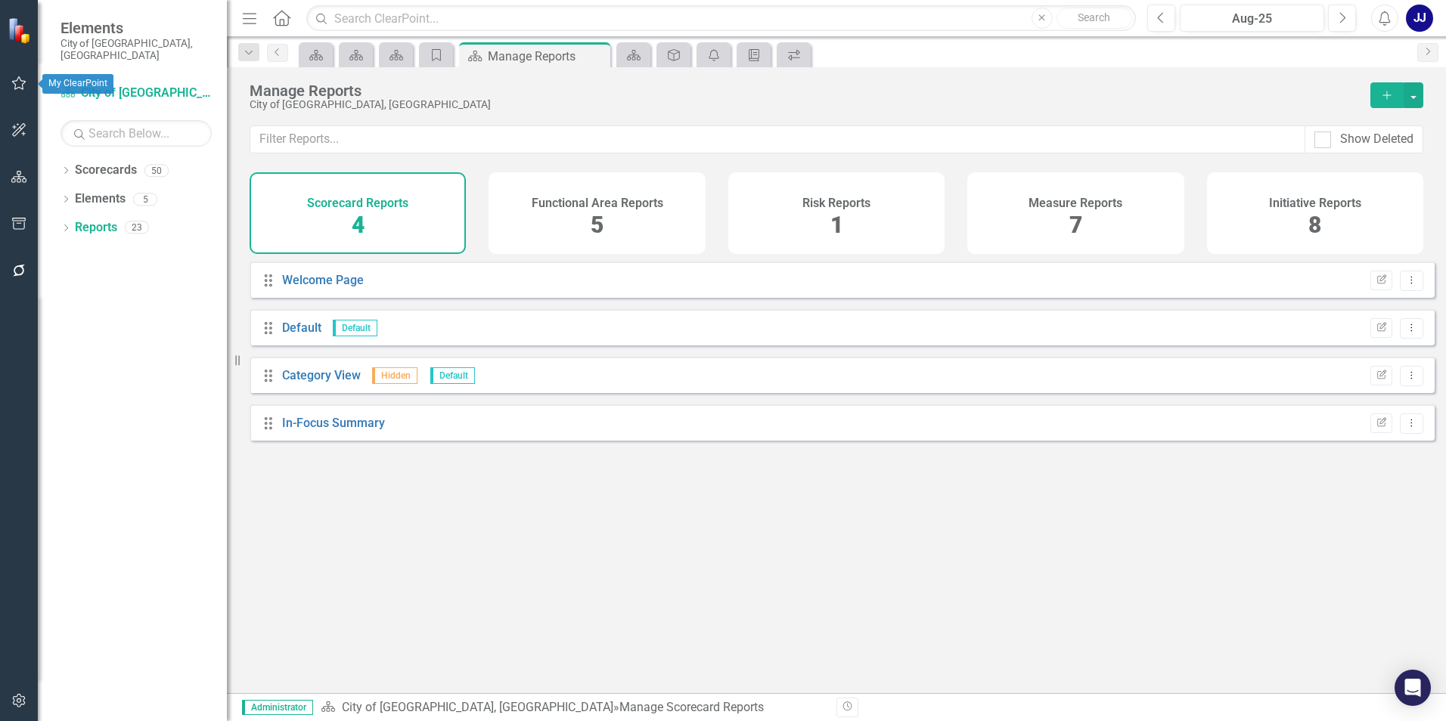
drag, startPoint x: 15, startPoint y: 91, endPoint x: 122, endPoint y: 25, distance: 125.7
click at [122, 25] on span "Elements" at bounding box center [135, 28] width 151 height 18
click at [147, 164] on div "50" at bounding box center [156, 170] width 24 height 13
click at [72, 158] on div "Dropdown Scorecards 50" at bounding box center [143, 172] width 166 height 29
click at [68, 168] on icon "Dropdown" at bounding box center [65, 172] width 11 height 8
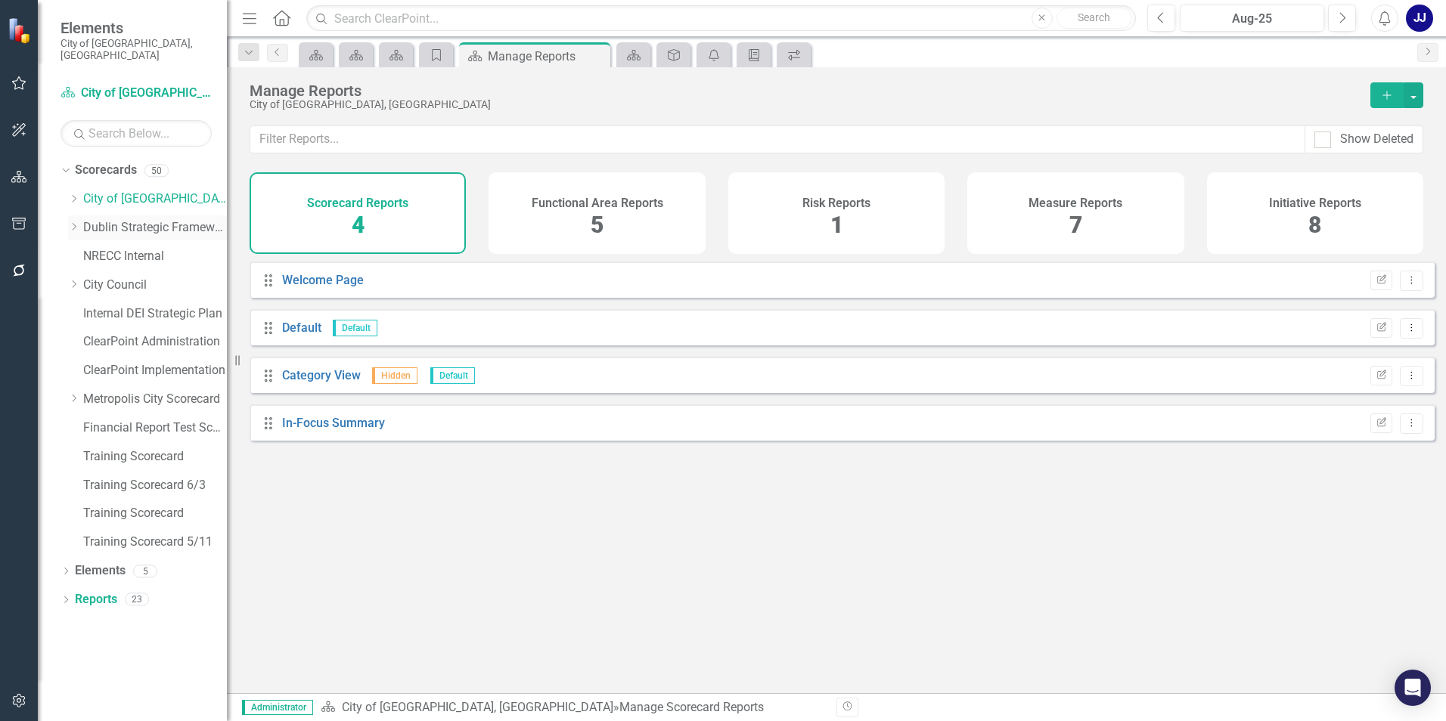
click at [150, 219] on link "Dublin Strategic Framework" at bounding box center [155, 227] width 144 height 17
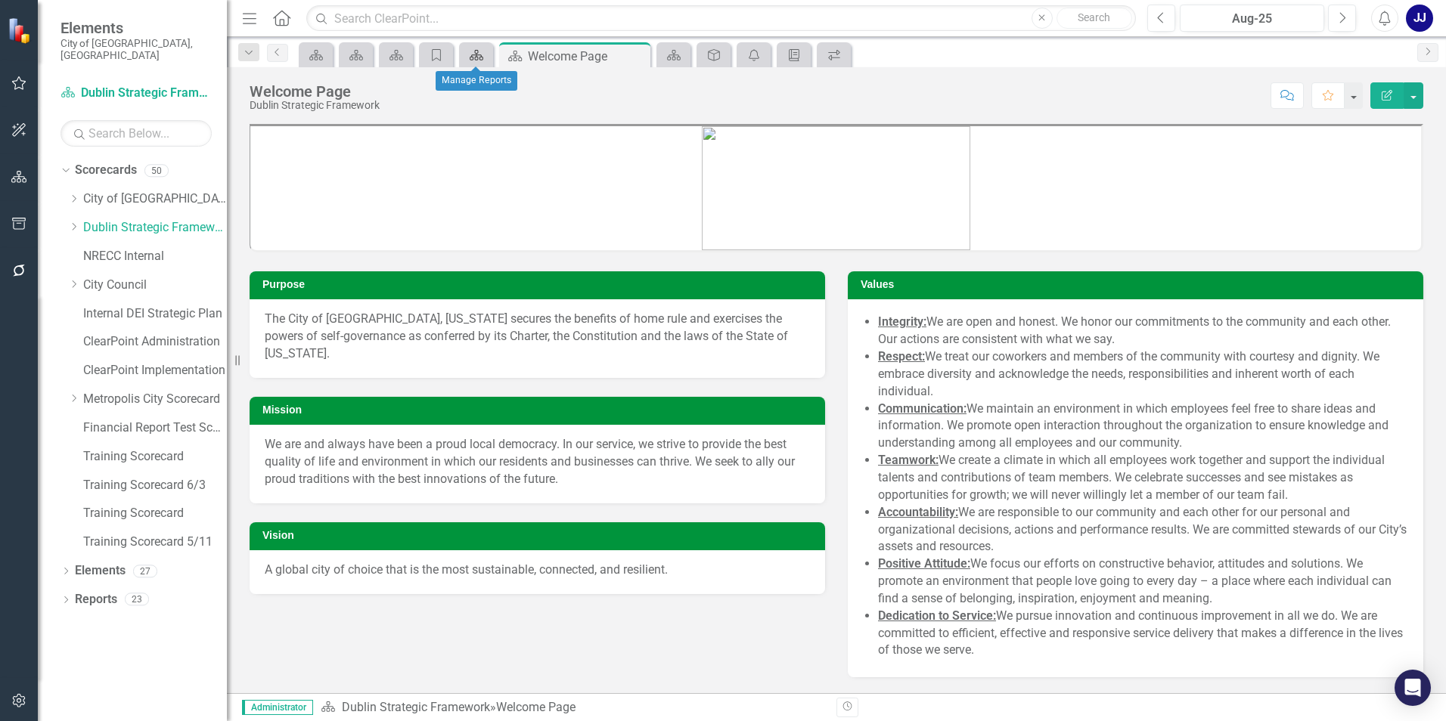
click at [474, 56] on icon "Scorecard" at bounding box center [476, 55] width 15 height 12
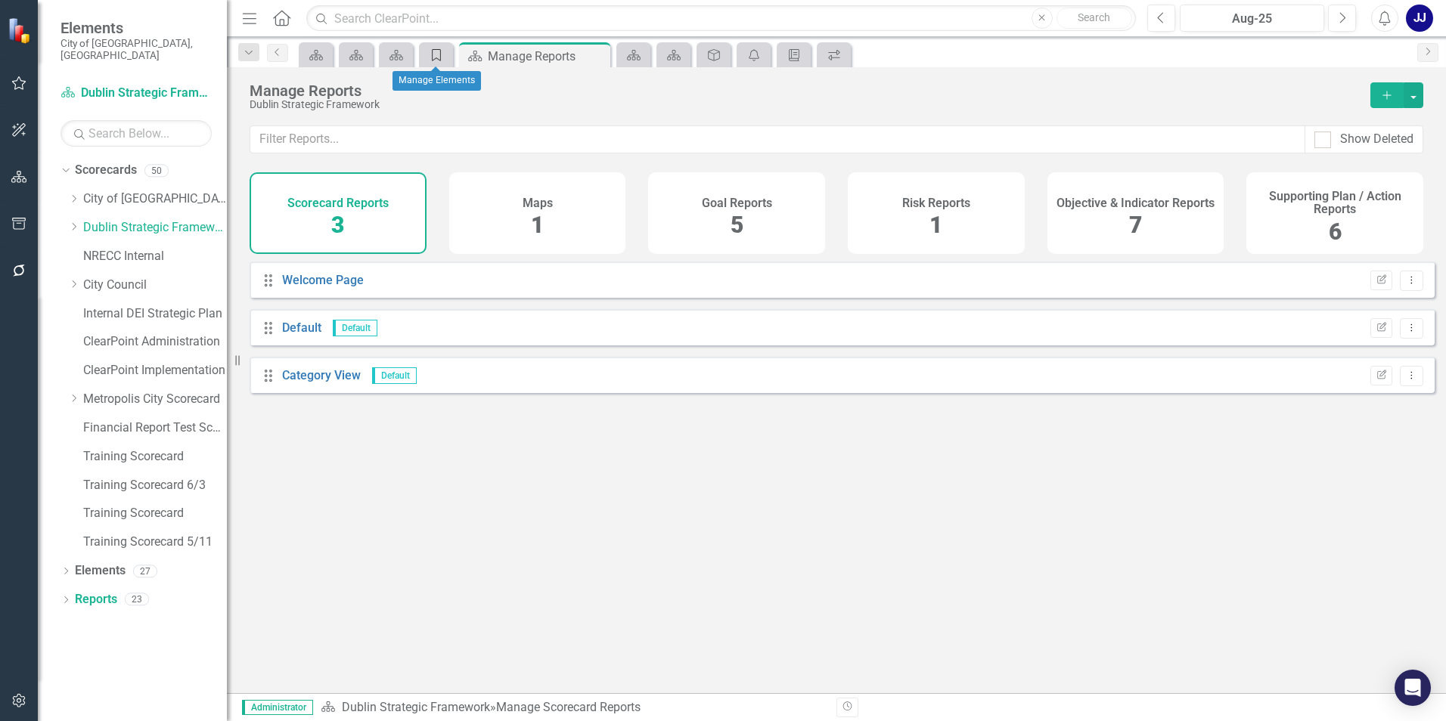
click at [430, 57] on icon "Theme" at bounding box center [436, 55] width 15 height 12
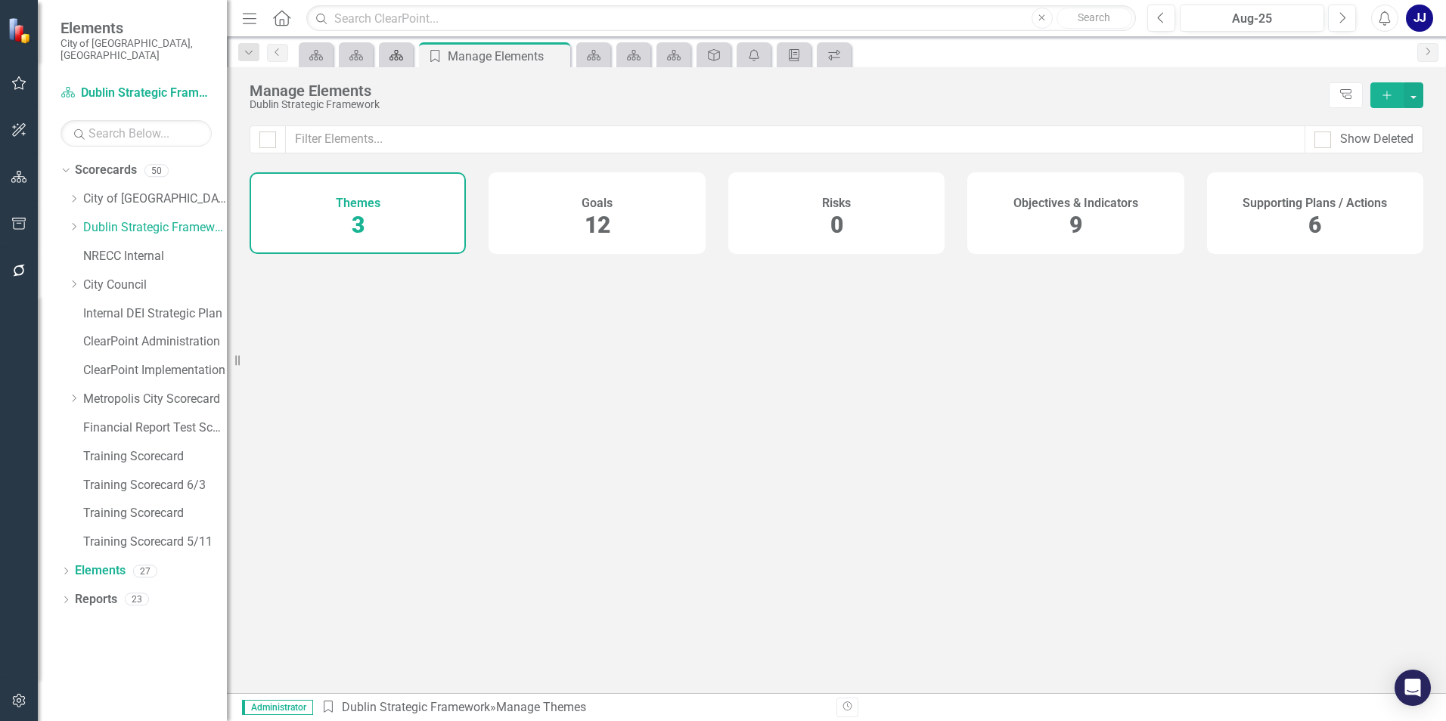
click at [385, 65] on div "Scorecard" at bounding box center [396, 54] width 34 height 25
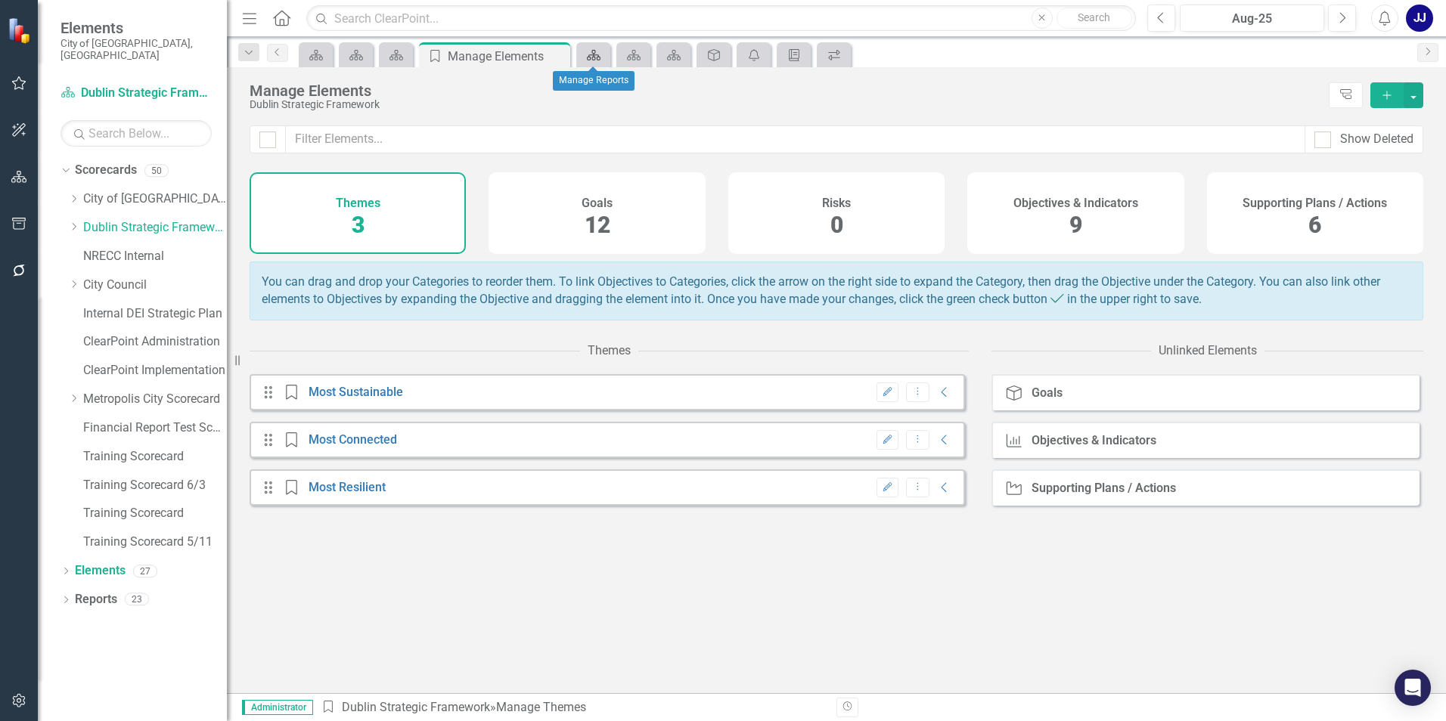
click at [587, 52] on icon "Scorecard" at bounding box center [593, 55] width 15 height 12
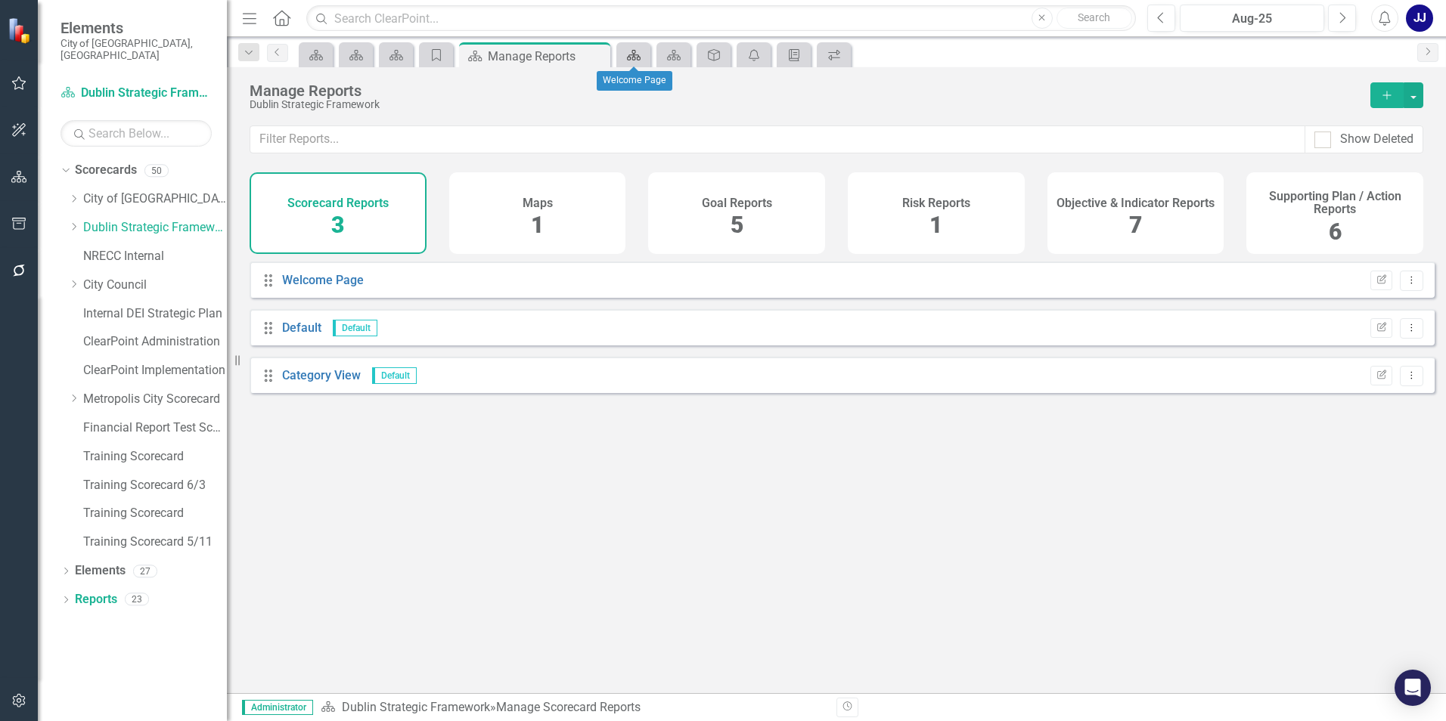
click at [631, 61] on div "Scorecard" at bounding box center [630, 54] width 21 height 19
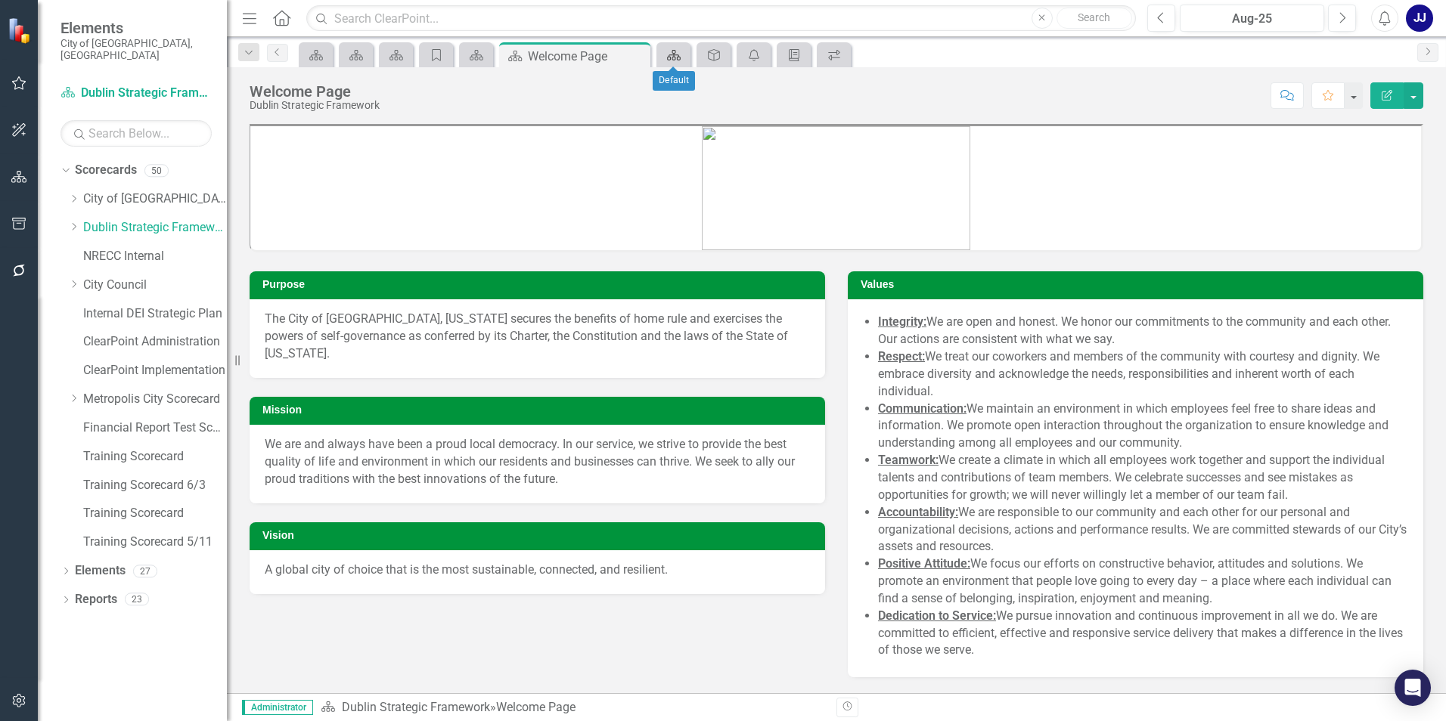
click at [664, 64] on div "Scorecard" at bounding box center [670, 54] width 21 height 19
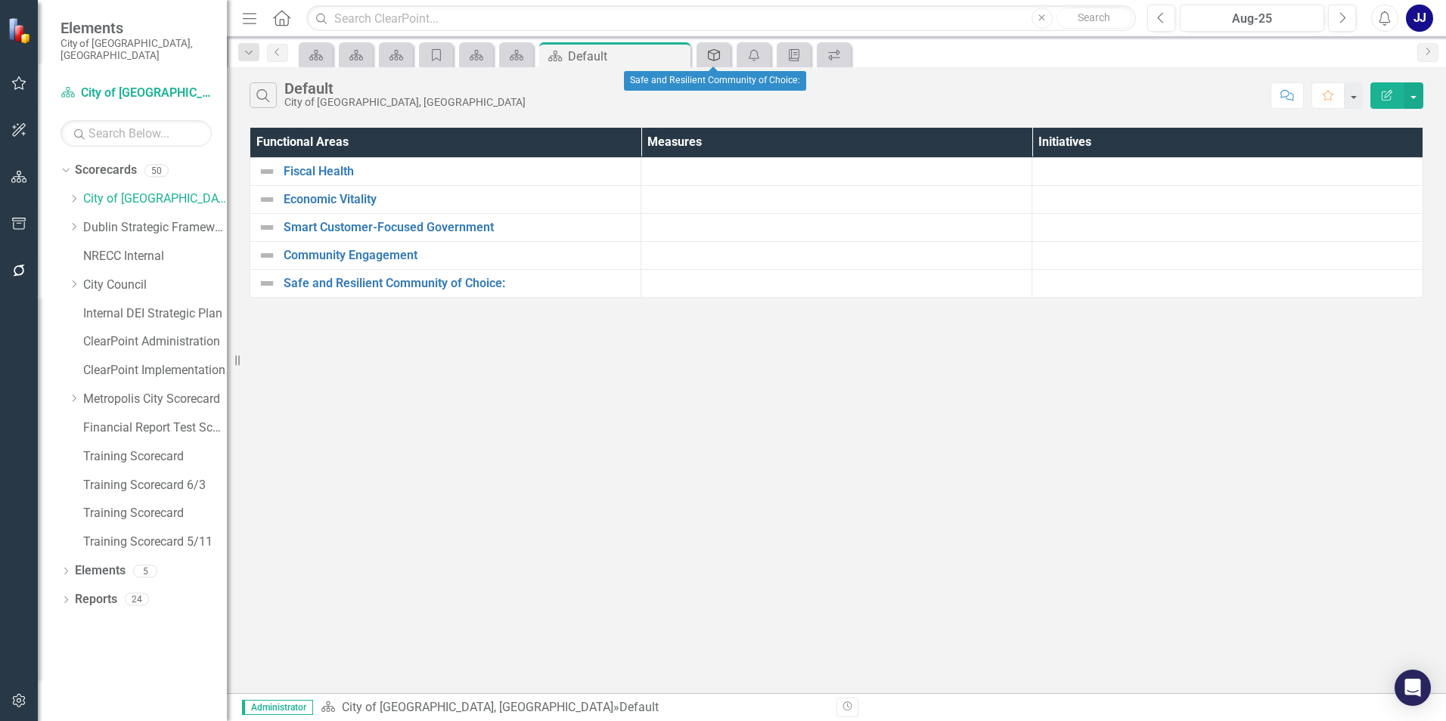
click at [724, 57] on link "Functional Area" at bounding box center [713, 54] width 26 height 19
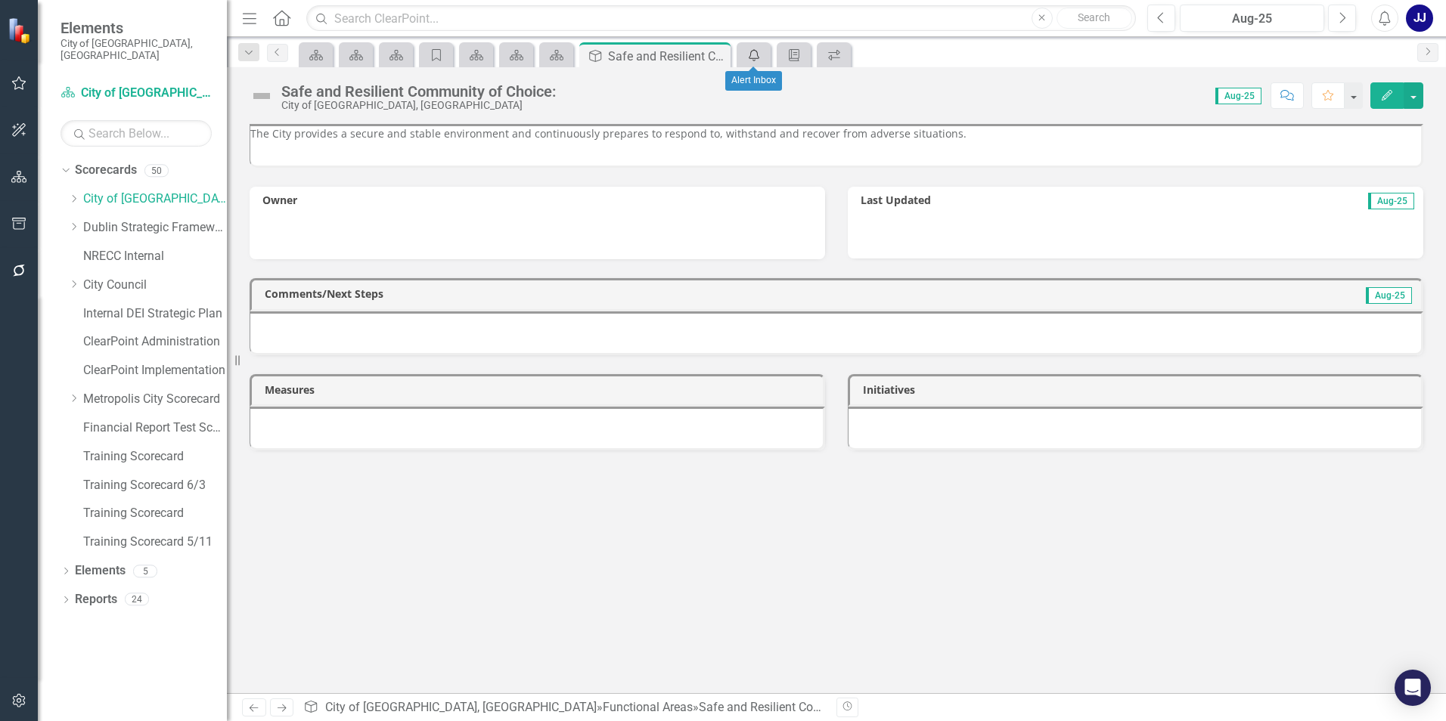
click at [750, 54] on icon "icon.alertInbox" at bounding box center [753, 55] width 15 height 12
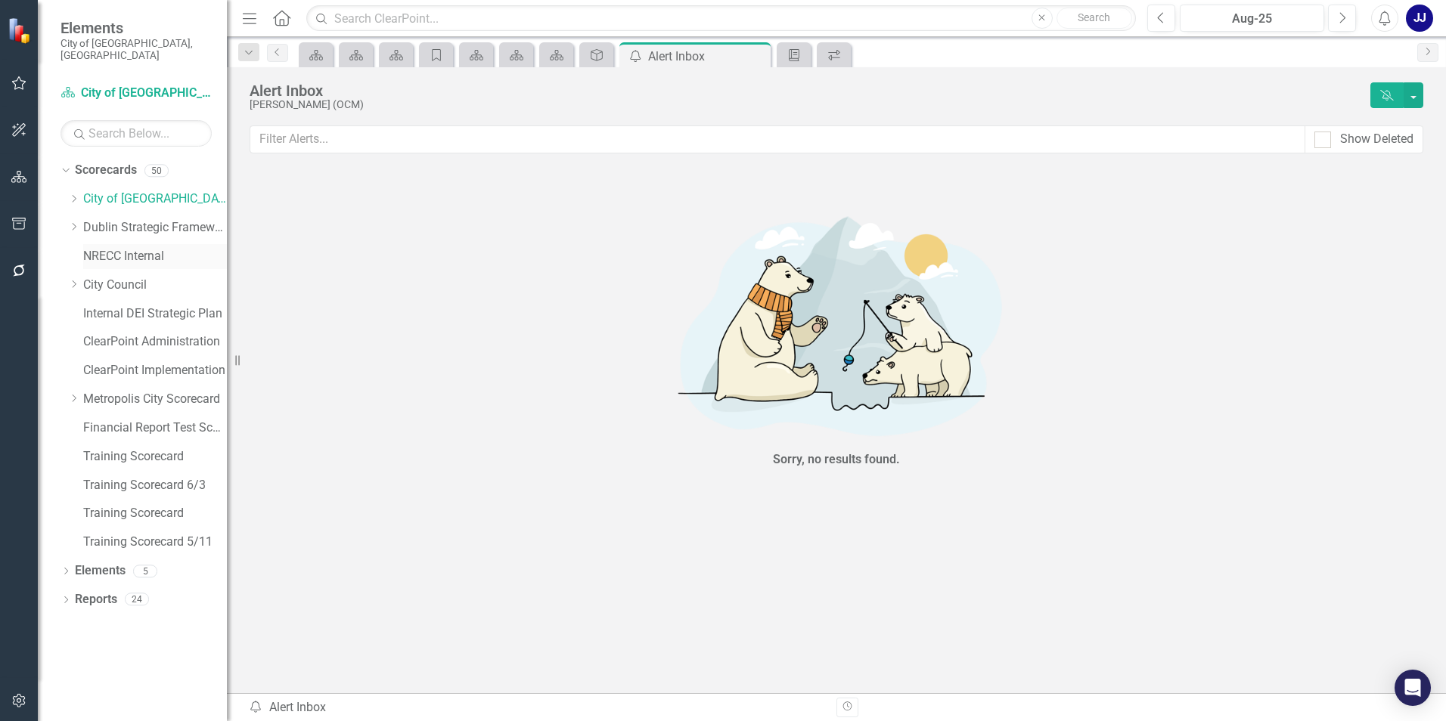
drag, startPoint x: 172, startPoint y: 231, endPoint x: 186, endPoint y: 212, distance: 24.3
click at [172, 244] on div "NRECC Internal" at bounding box center [155, 256] width 144 height 25
click at [180, 305] on link "Internal DEI Strategic Plan" at bounding box center [155, 313] width 144 height 17
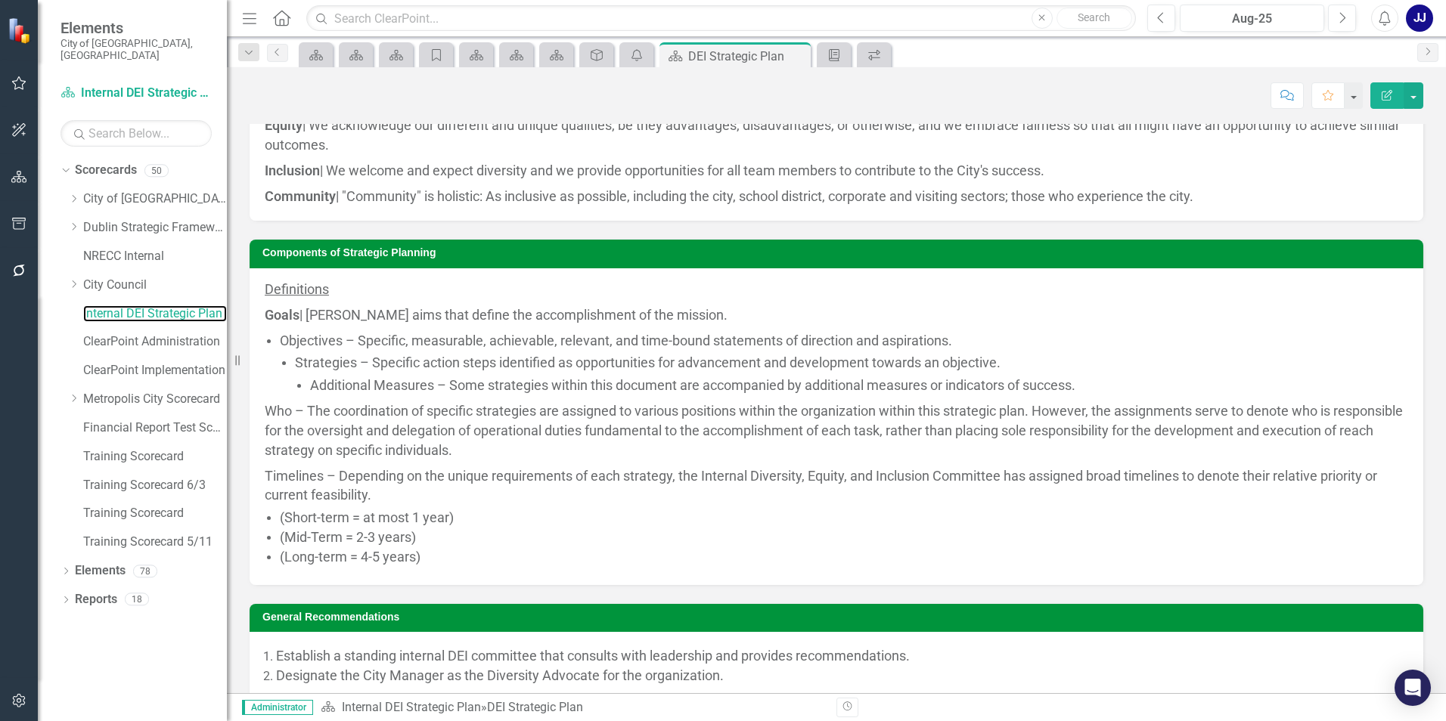
scroll to position [2571, 0]
